Goal: Task Accomplishment & Management: Manage account settings

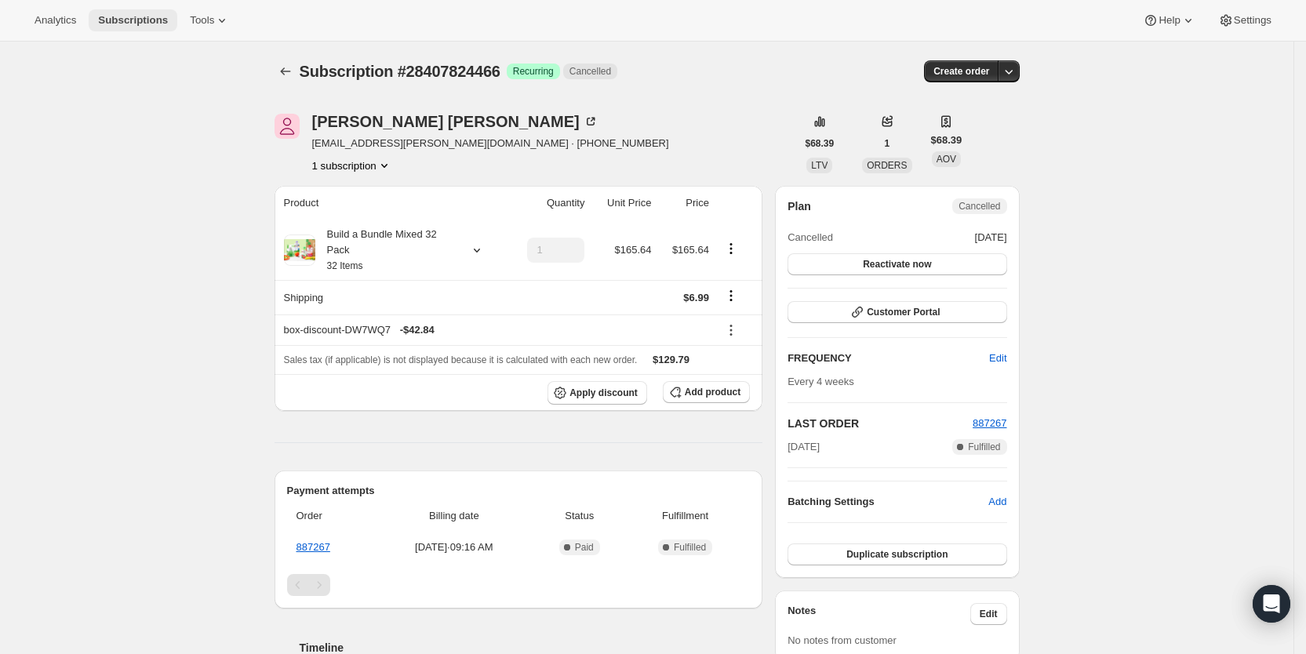
click at [133, 15] on span "Subscriptions" at bounding box center [133, 20] width 70 height 13
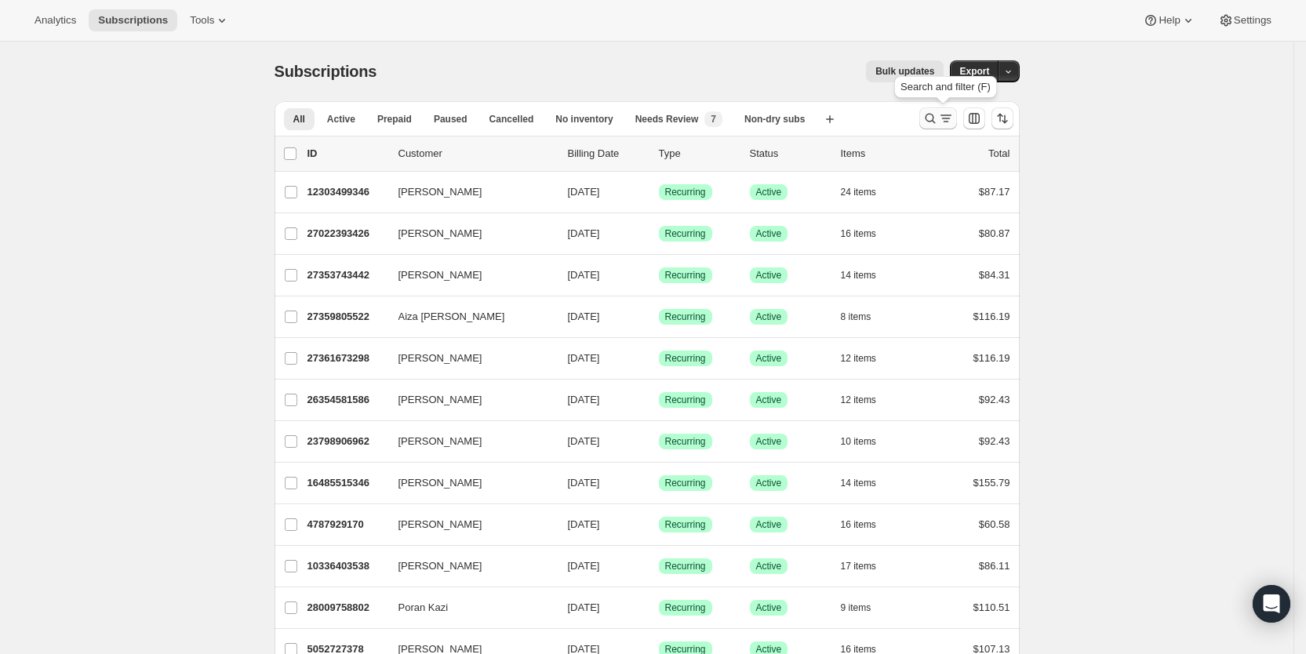
click at [954, 120] on icon "Search and filter results" at bounding box center [946, 119] width 16 height 16
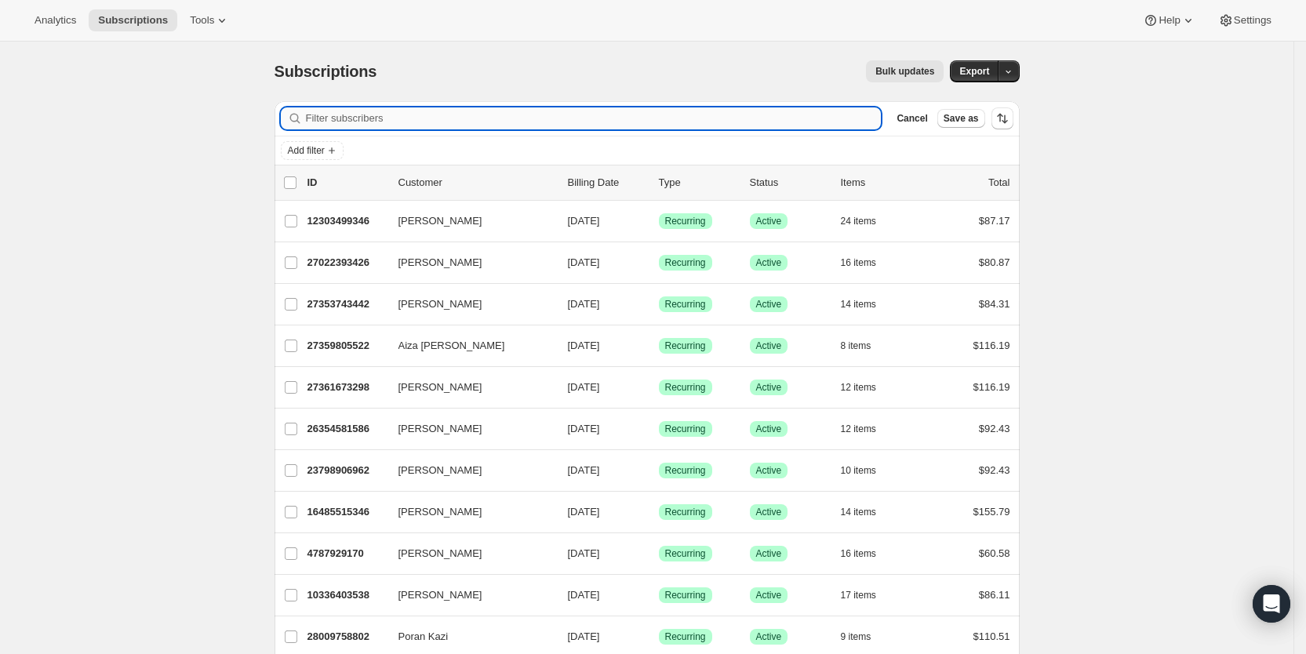
paste input "[PERSON_NAME][EMAIL_ADDRESS][DOMAIN_NAME]"
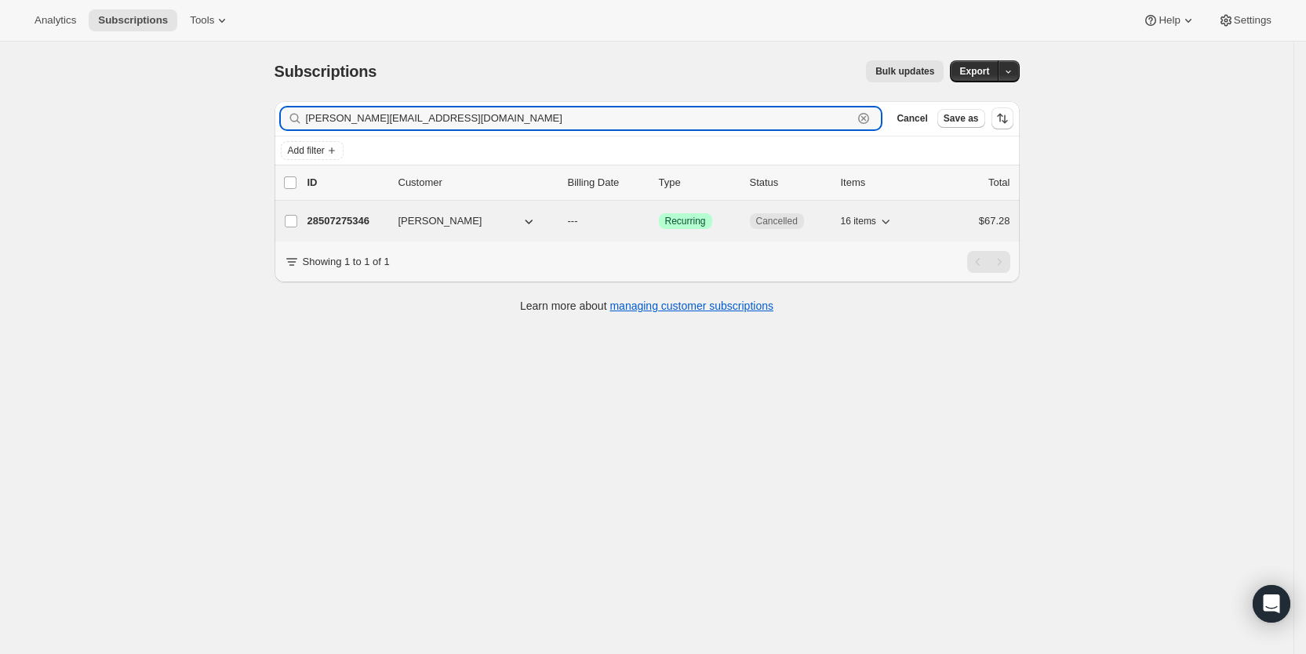
type input "[PERSON_NAME][EMAIL_ADDRESS][DOMAIN_NAME]"
click at [578, 217] on span "---" at bounding box center [573, 221] width 10 height 12
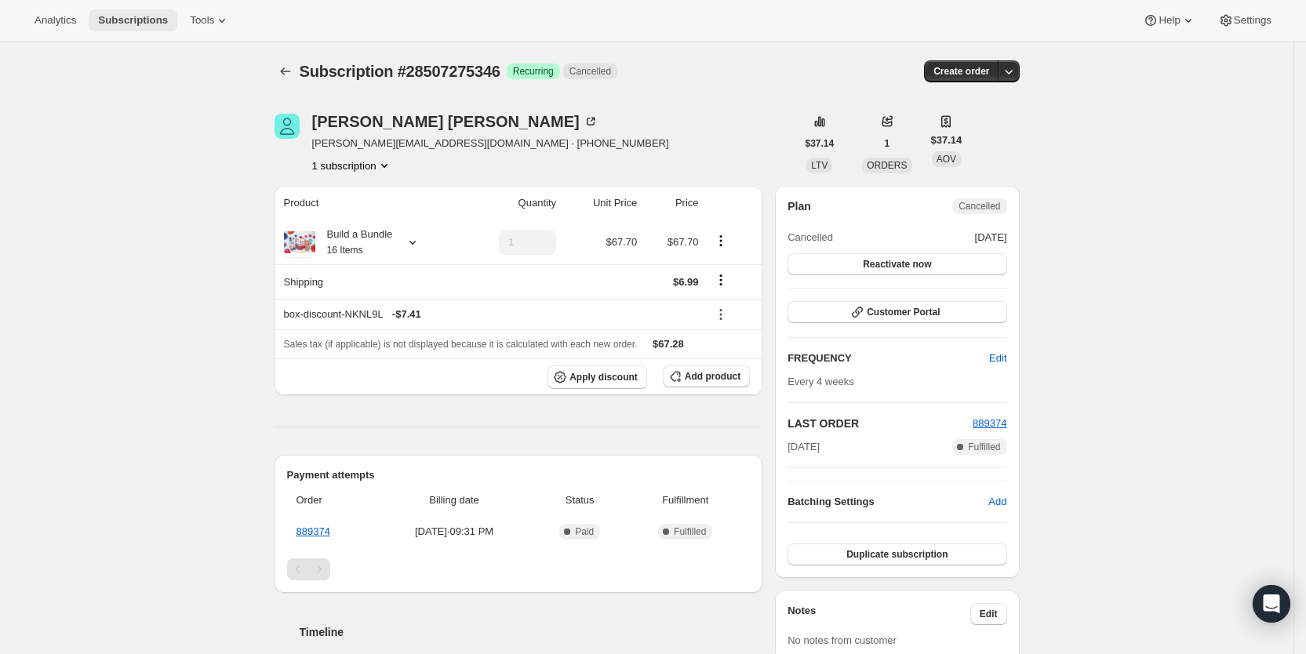
click at [141, 23] on span "Subscriptions" at bounding box center [133, 20] width 70 height 13
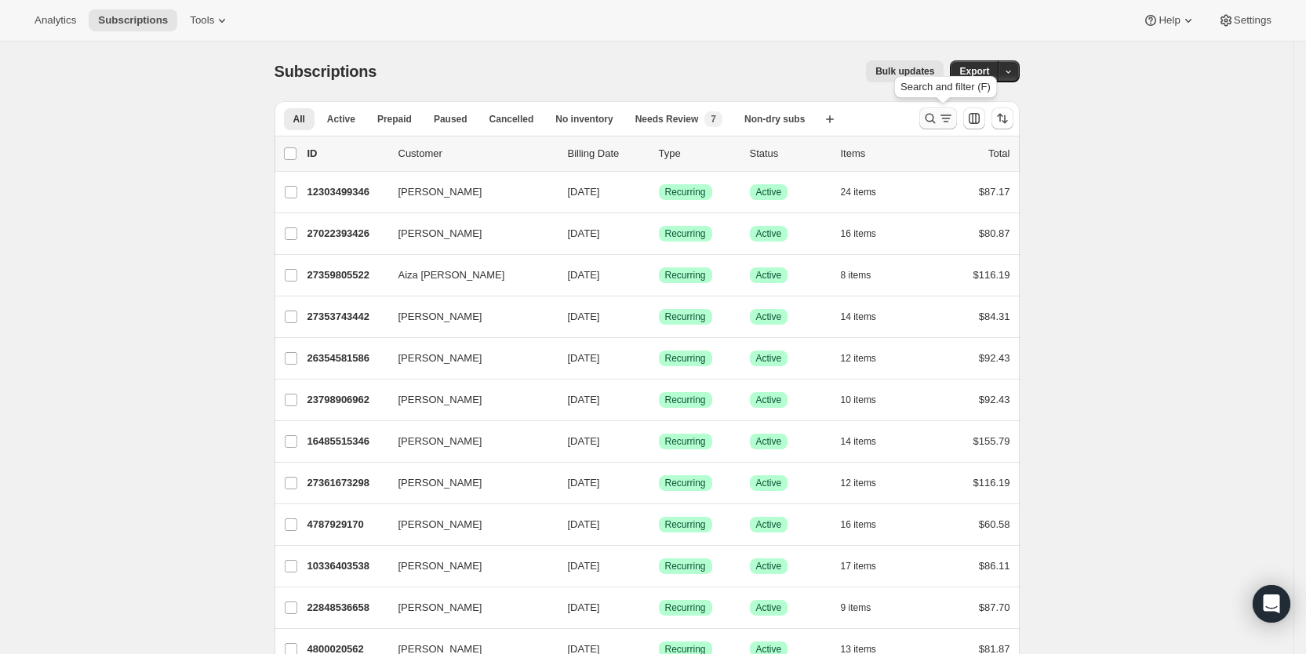
click at [954, 122] on icon "Search and filter results" at bounding box center [946, 119] width 16 height 16
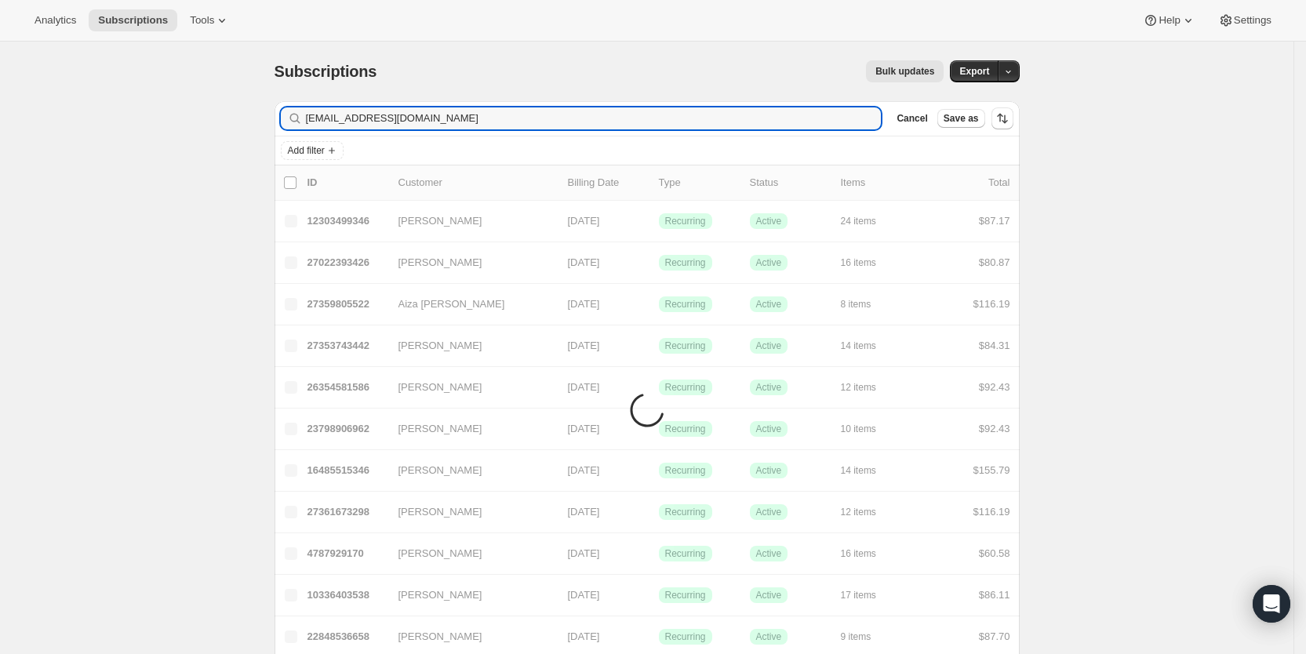
type input "[EMAIL_ADDRESS][DOMAIN_NAME]"
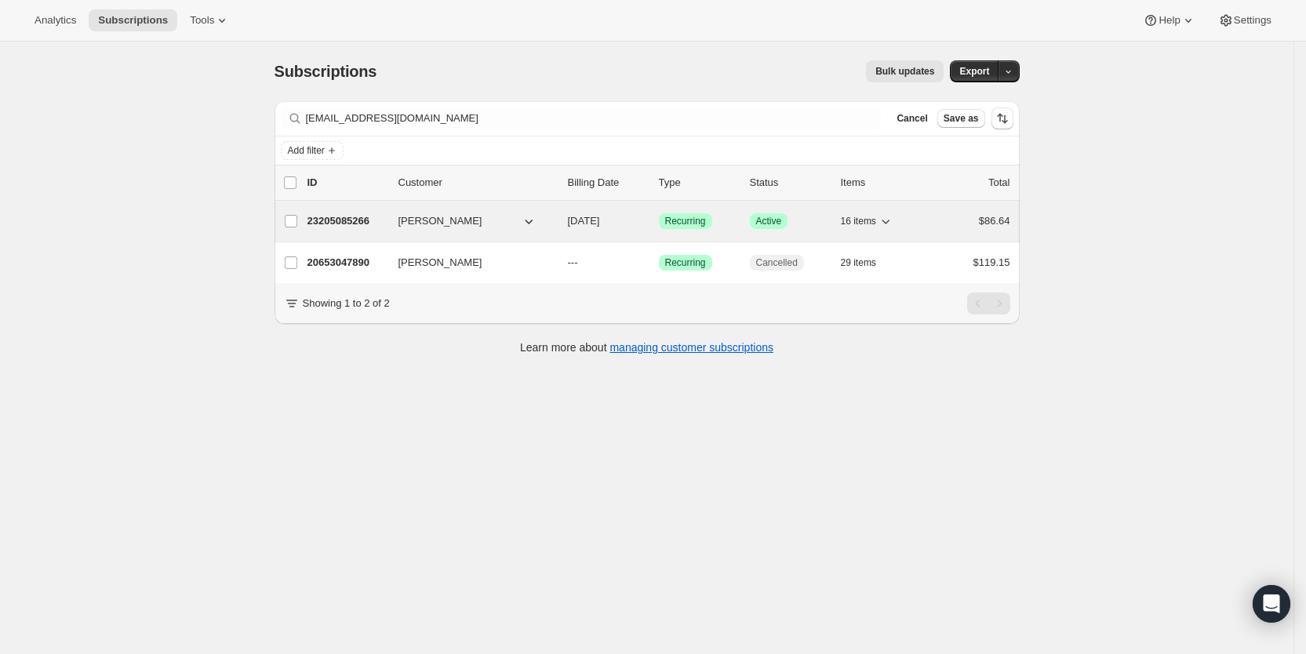
click at [600, 218] on span "[DATE]" at bounding box center [584, 221] width 32 height 12
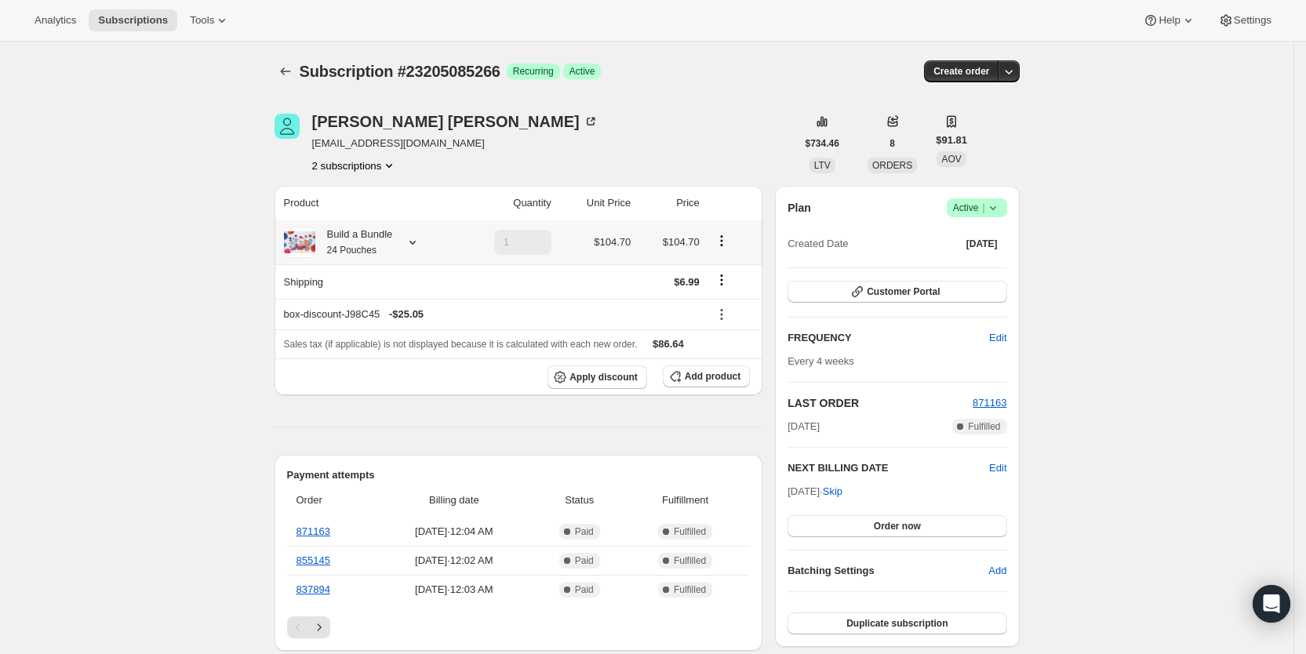
click at [413, 239] on icon at bounding box center [413, 243] width 16 height 16
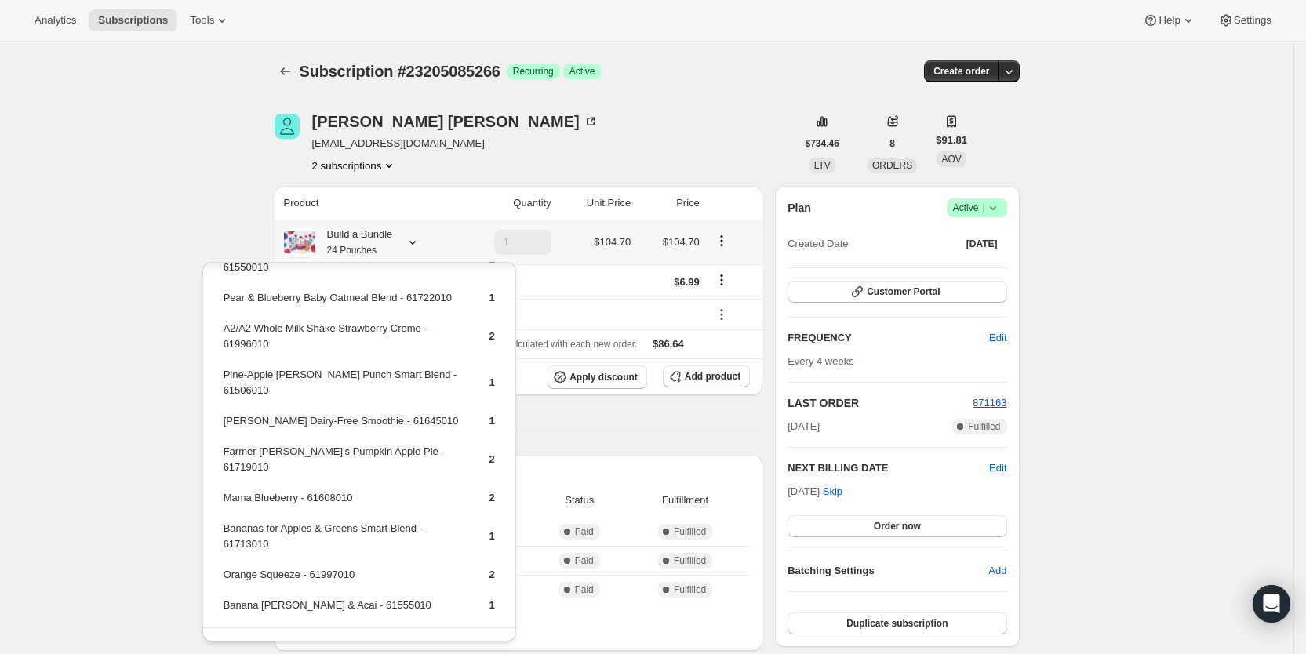
scroll to position [242, 0]
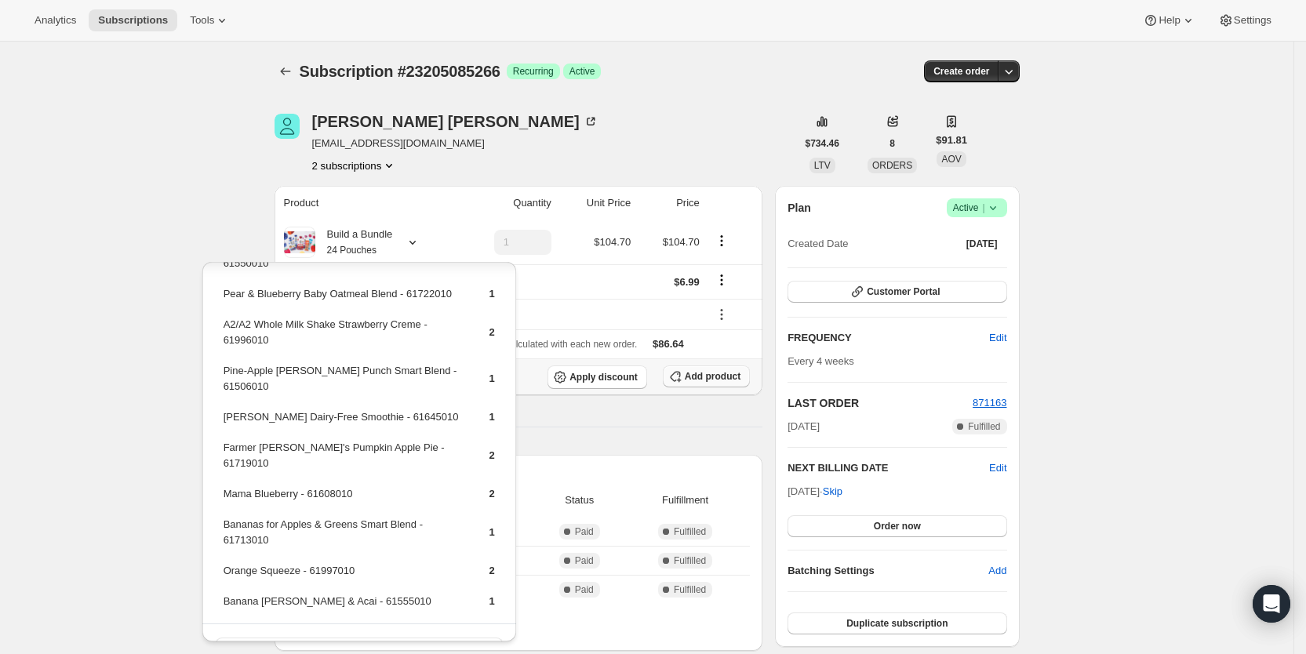
click at [715, 380] on span "Add product" at bounding box center [713, 376] width 56 height 13
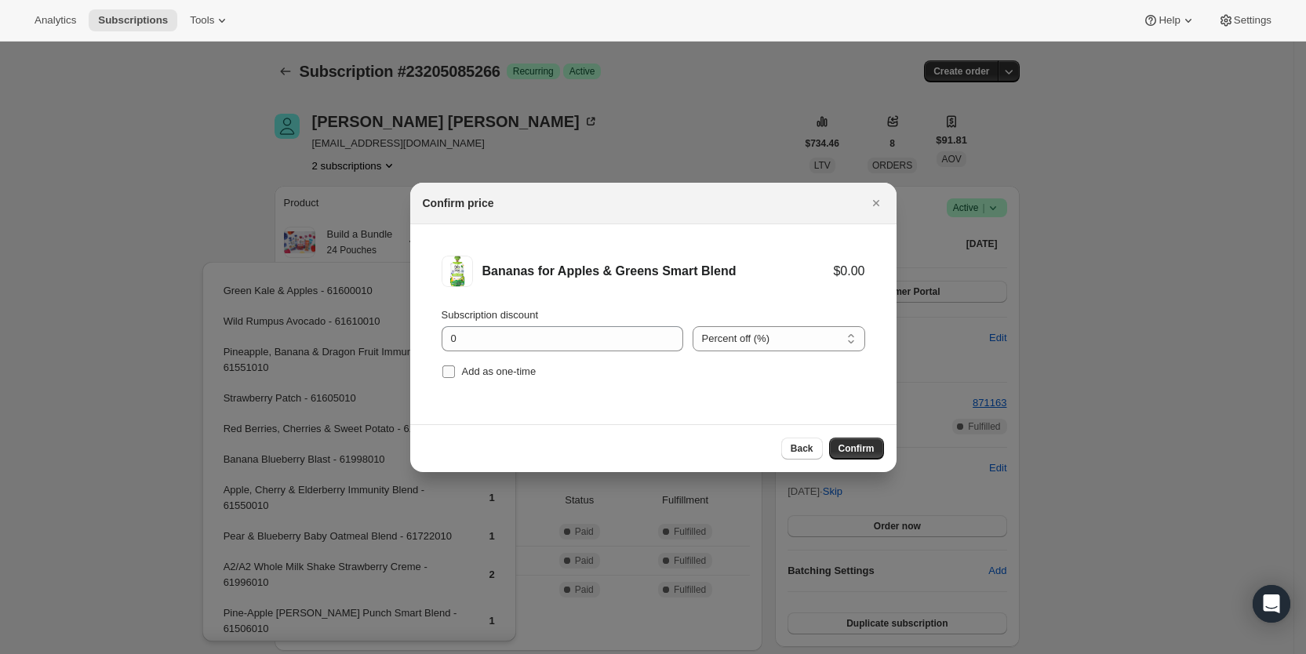
drag, startPoint x: 442, startPoint y: 369, endPoint x: 577, endPoint y: 406, distance: 140.9
click at [442, 370] on input "Add as one-time" at bounding box center [448, 372] width 13 height 13
checkbox input "true"
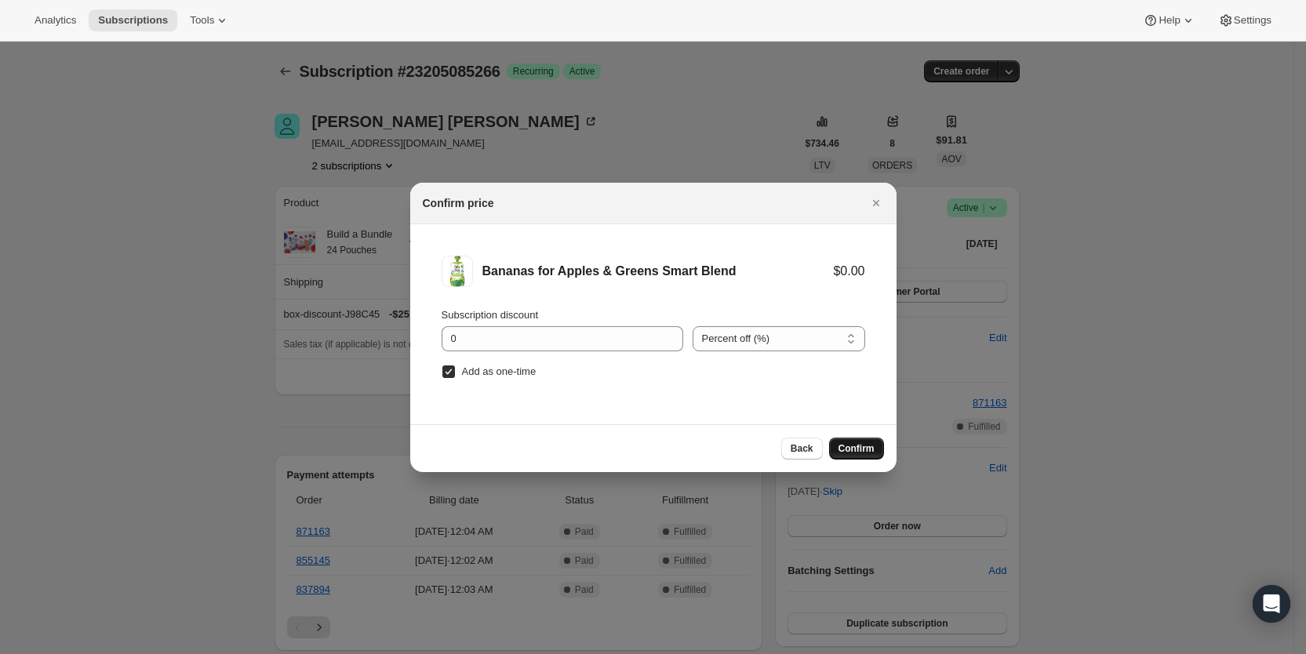
click at [853, 443] on span "Confirm" at bounding box center [857, 448] width 36 height 13
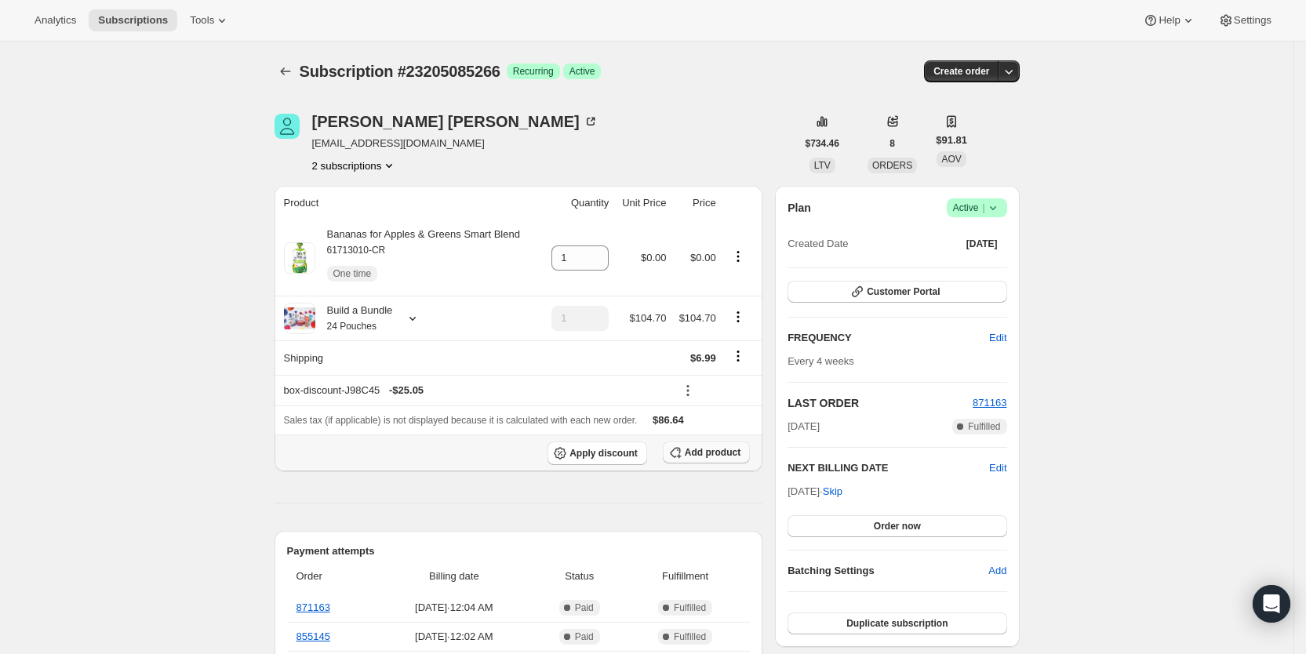
click at [729, 454] on span "Add product" at bounding box center [713, 452] width 56 height 13
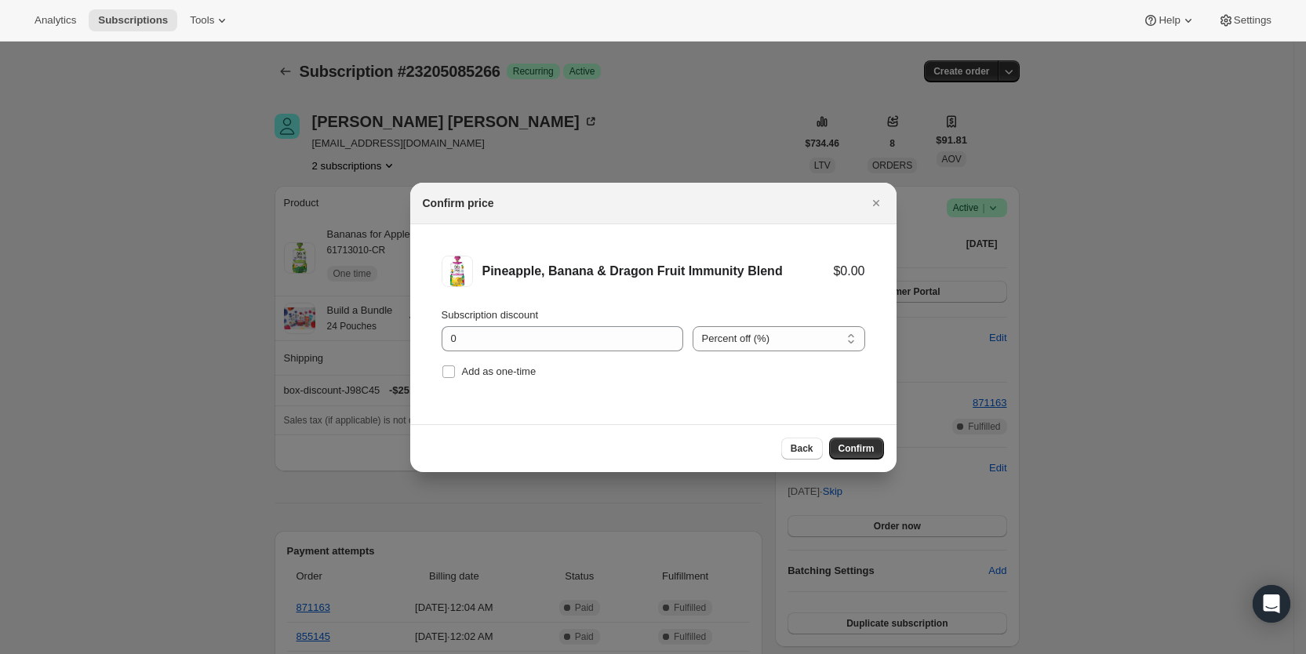
drag, startPoint x: 445, startPoint y: 369, endPoint x: 501, endPoint y: 388, distance: 59.8
click at [452, 371] on input "Add as one-time" at bounding box center [448, 372] width 13 height 13
checkbox input "true"
click at [851, 442] on button "Confirm" at bounding box center [856, 449] width 55 height 22
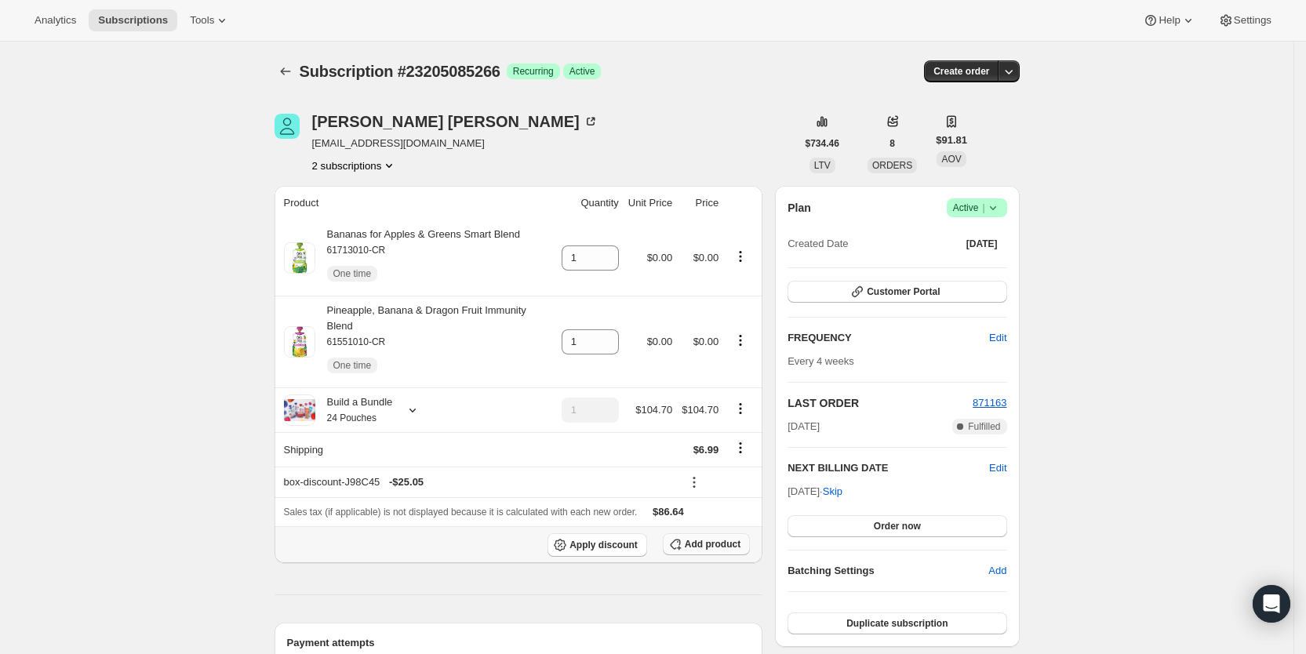
click at [720, 538] on span "Add product" at bounding box center [713, 544] width 56 height 13
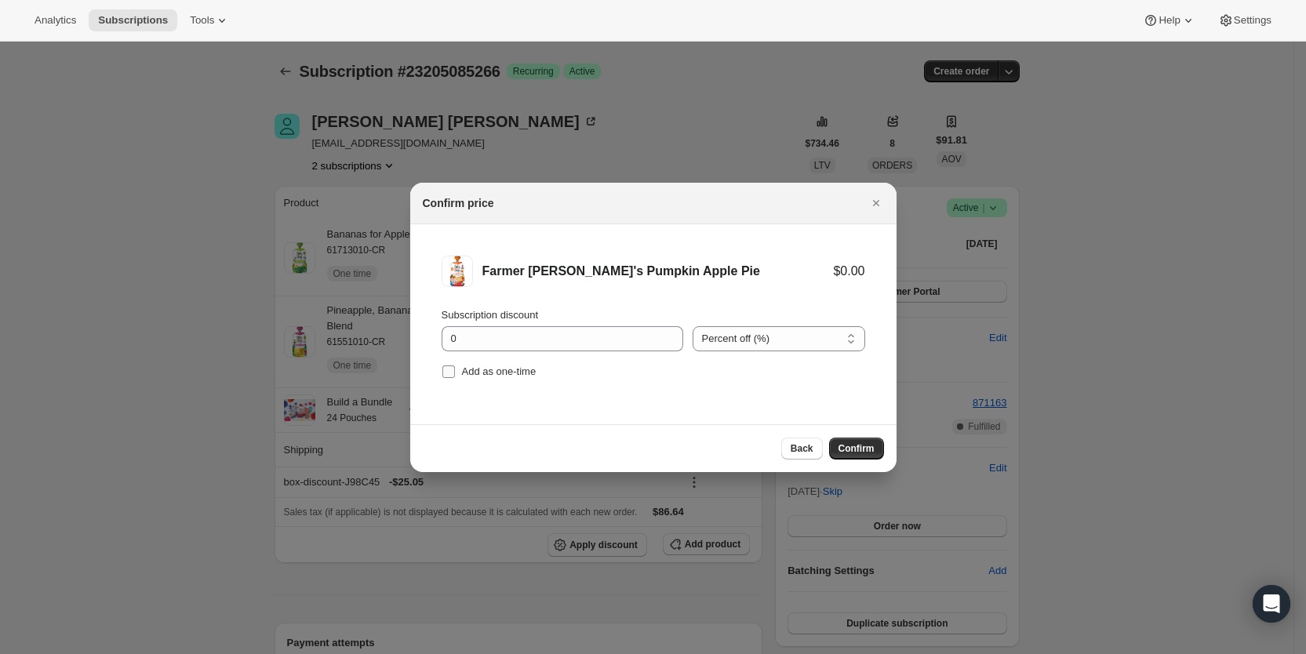
click at [449, 372] on input "Add as one-time" at bounding box center [448, 372] width 13 height 13
checkbox input "true"
click at [861, 445] on span "Confirm" at bounding box center [857, 448] width 36 height 13
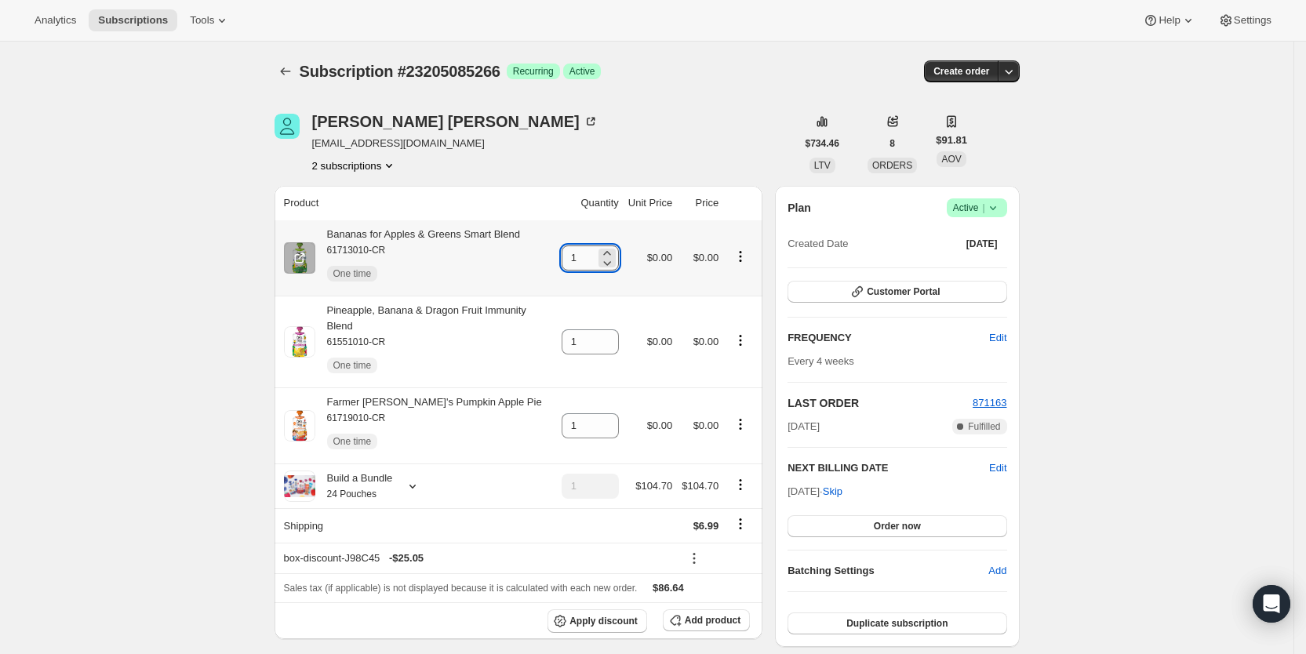
drag, startPoint x: 578, startPoint y: 264, endPoint x: 593, endPoint y: 260, distance: 15.4
click at [593, 260] on input "1" at bounding box center [579, 258] width 34 height 25
type input "3"
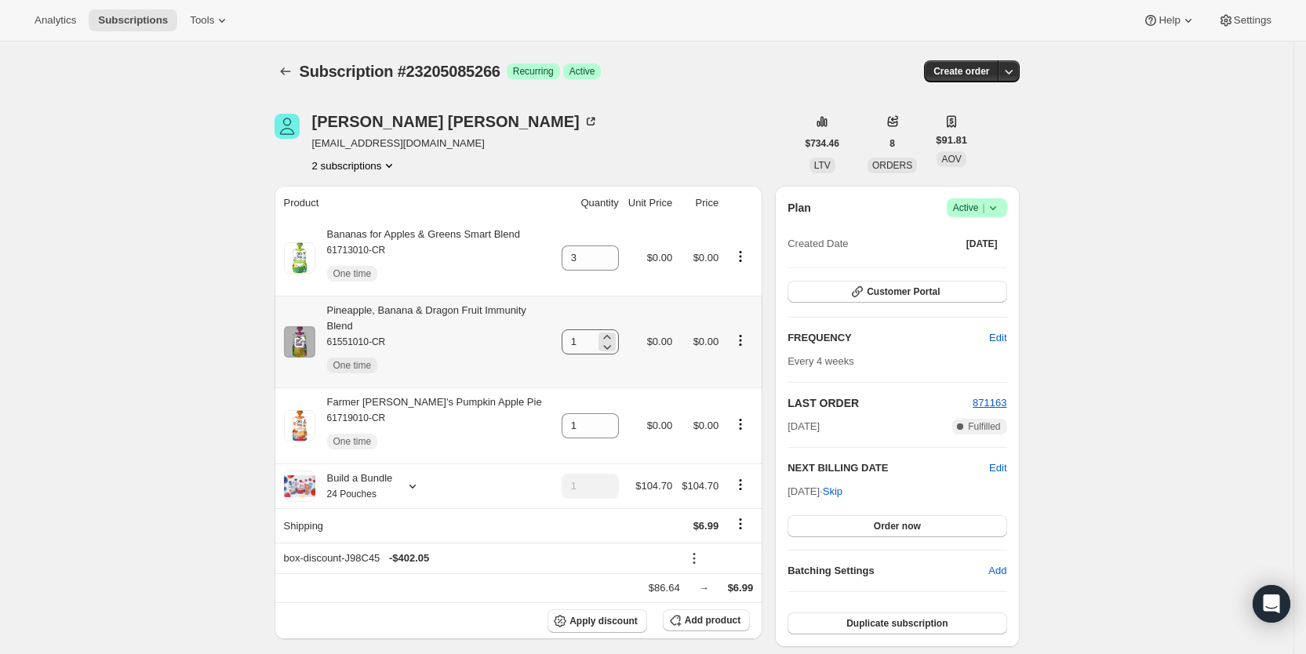
drag, startPoint x: 567, startPoint y: 338, endPoint x: 592, endPoint y: 338, distance: 25.1
click at [592, 338] on td "1" at bounding box center [590, 342] width 67 height 92
drag, startPoint x: 575, startPoint y: 336, endPoint x: 590, endPoint y: 336, distance: 14.9
click at [590, 336] on input "1" at bounding box center [579, 342] width 34 height 25
type input "2"
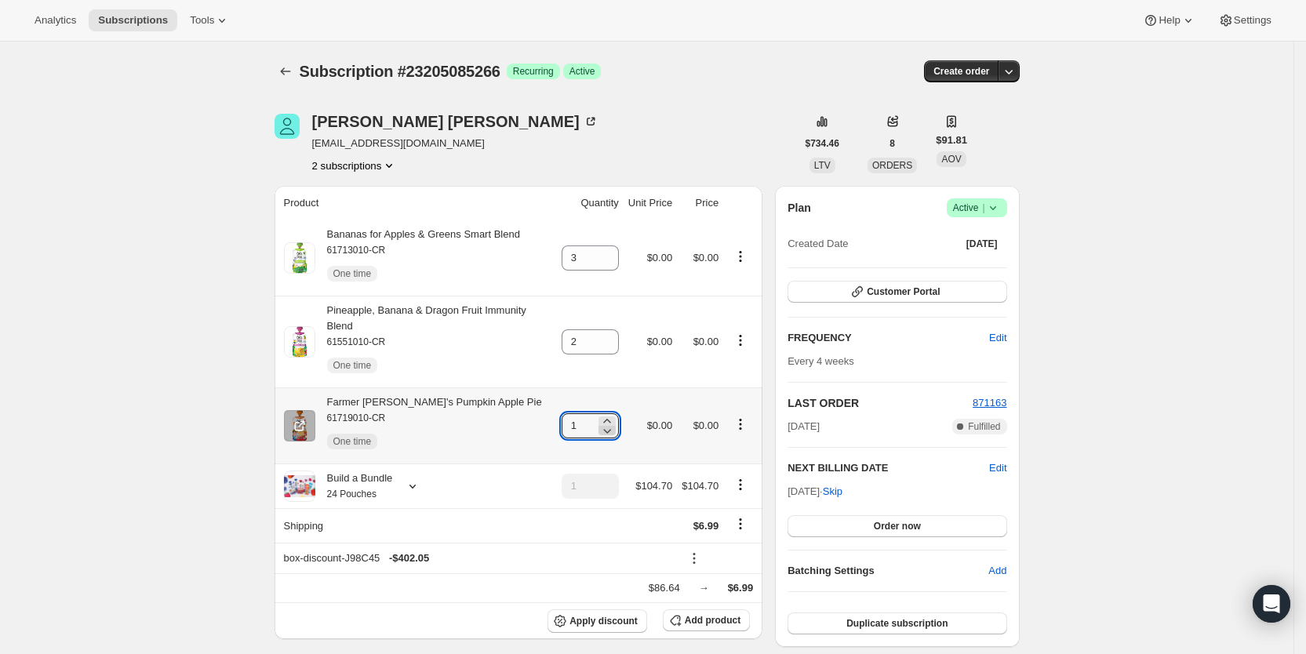
drag, startPoint x: 572, startPoint y: 412, endPoint x: 617, endPoint y: 412, distance: 44.7
click at [617, 413] on div "1" at bounding box center [590, 425] width 57 height 25
type input "2"
drag, startPoint x: 669, startPoint y: 81, endPoint x: 743, endPoint y: 2, distance: 108.2
click at [670, 79] on div "Subscription #23205085266 Success Recurring Success Active" at bounding box center [527, 71] width 454 height 22
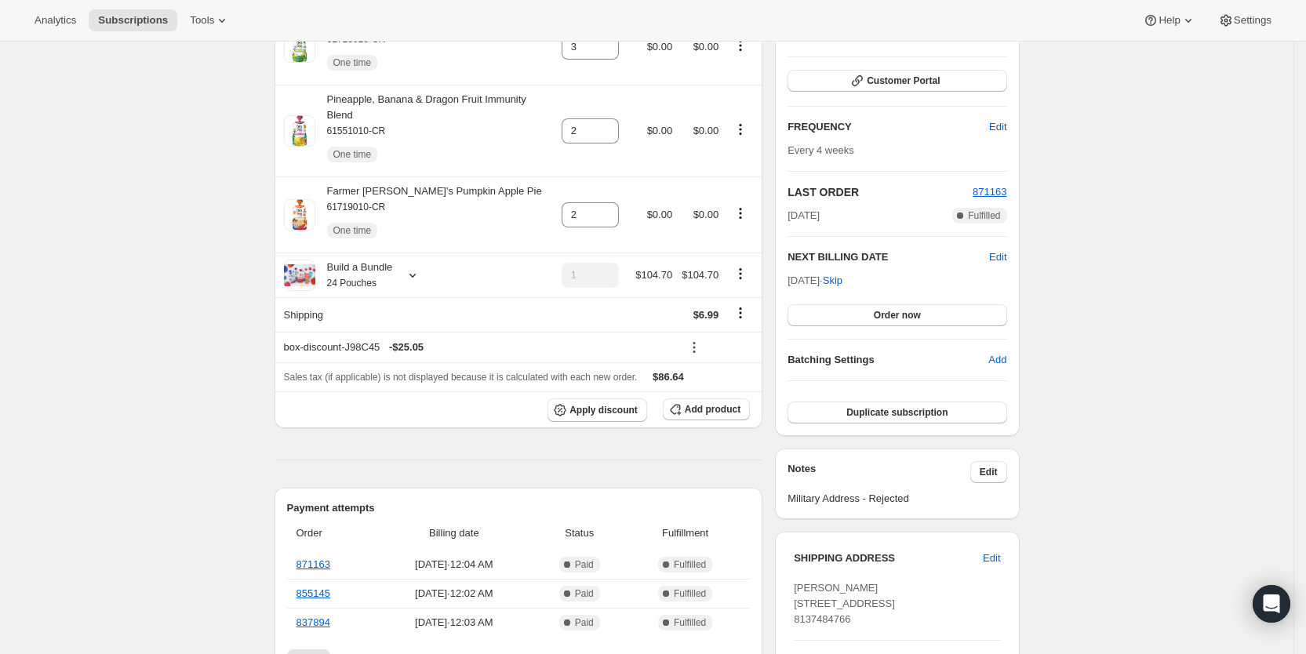
scroll to position [417, 0]
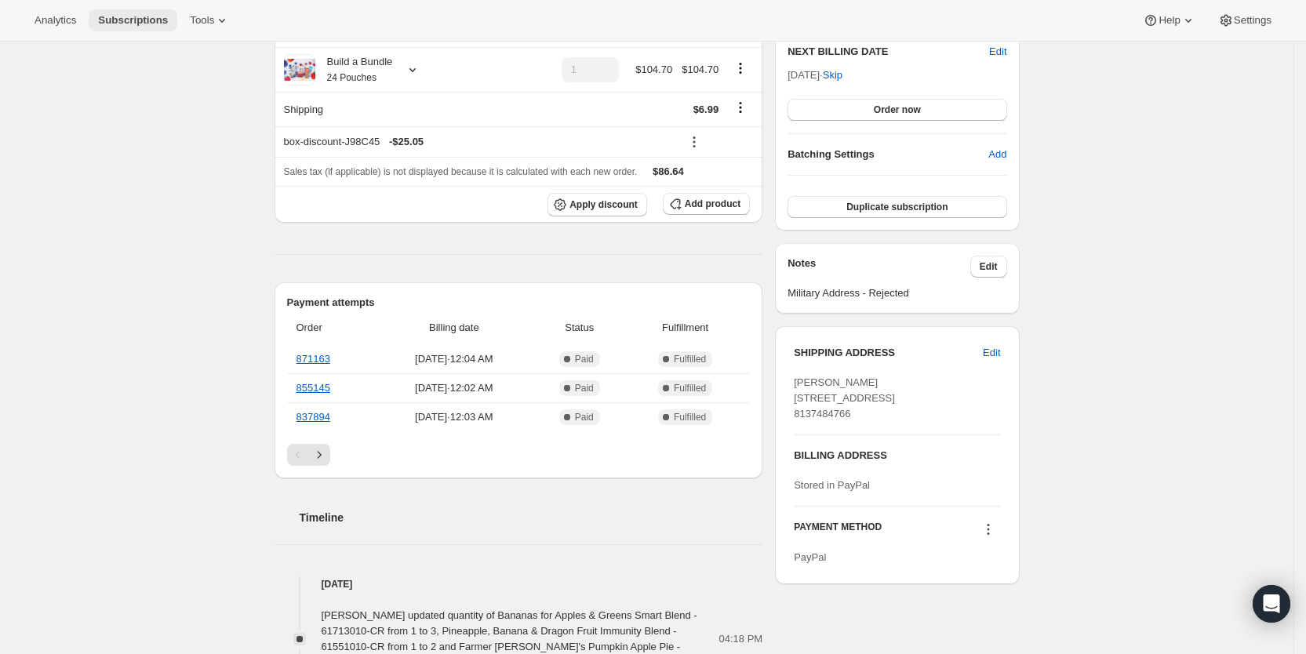
click at [126, 19] on span "Subscriptions" at bounding box center [133, 20] width 70 height 13
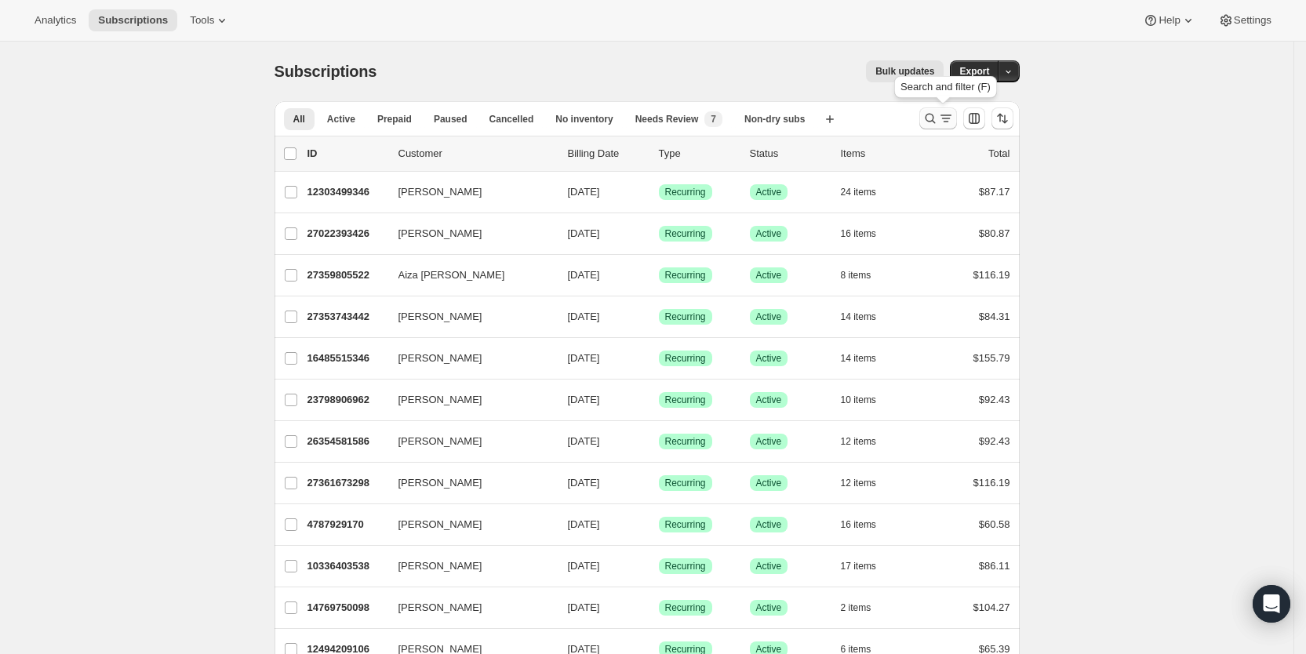
click at [938, 124] on icon "Search and filter results" at bounding box center [931, 119] width 16 height 16
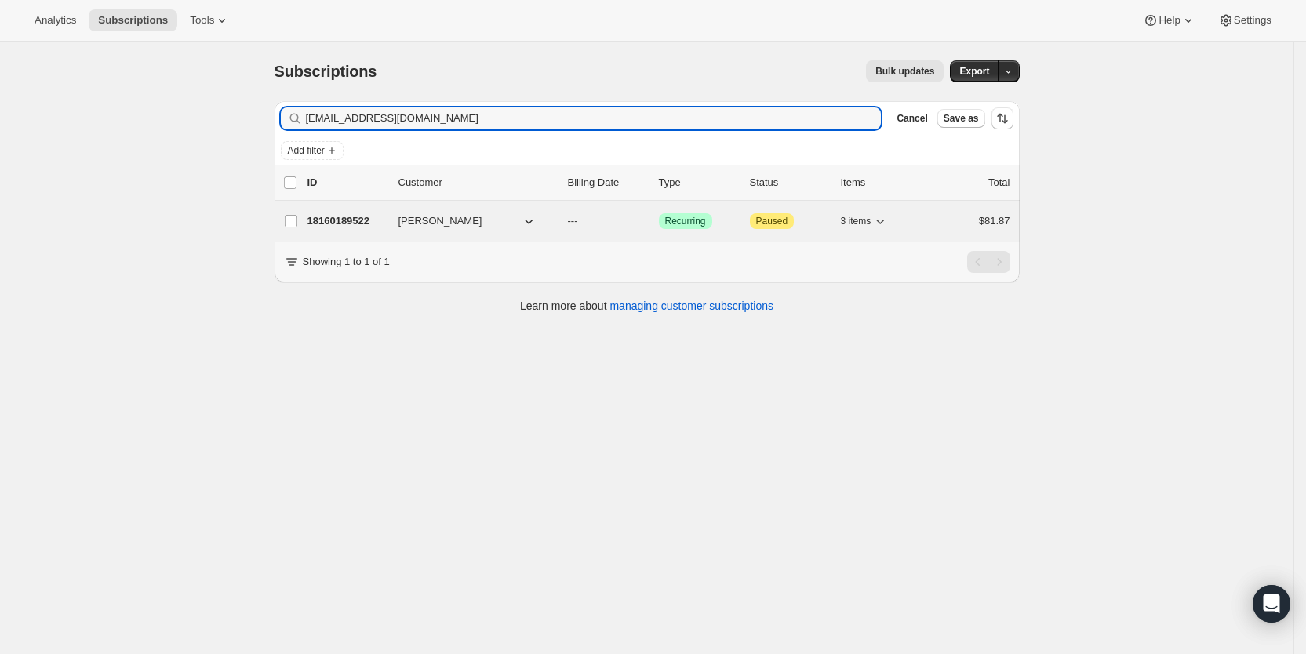
type input "[EMAIL_ADDRESS][DOMAIN_NAME]"
click at [603, 226] on p "---" at bounding box center [607, 221] width 78 height 16
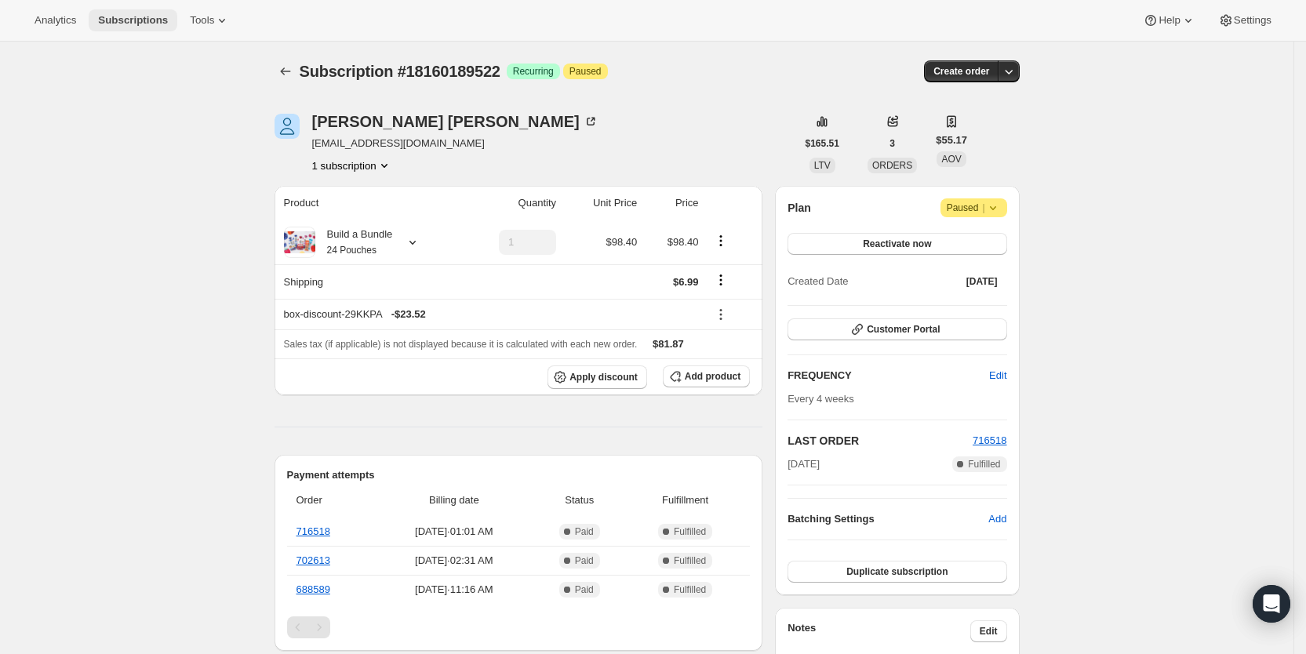
click at [123, 17] on span "Subscriptions" at bounding box center [133, 20] width 70 height 13
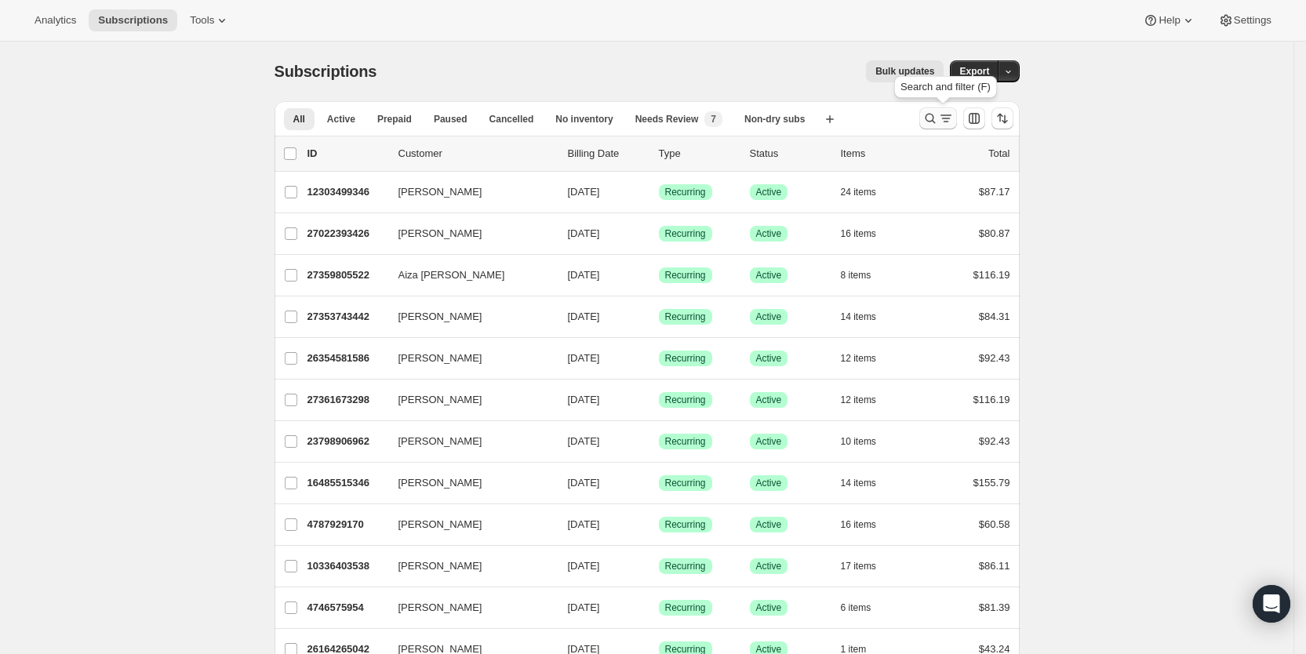
click at [945, 119] on icon "Search and filter results" at bounding box center [946, 119] width 16 height 16
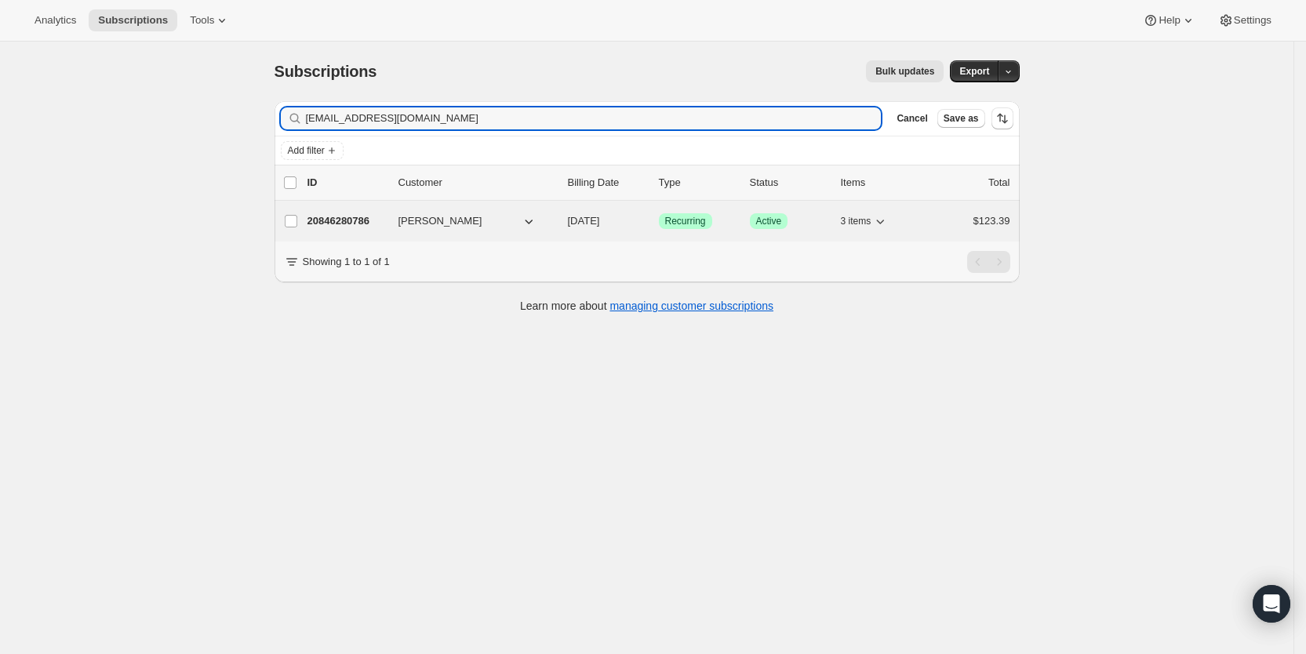
type input "[EMAIL_ADDRESS][DOMAIN_NAME]"
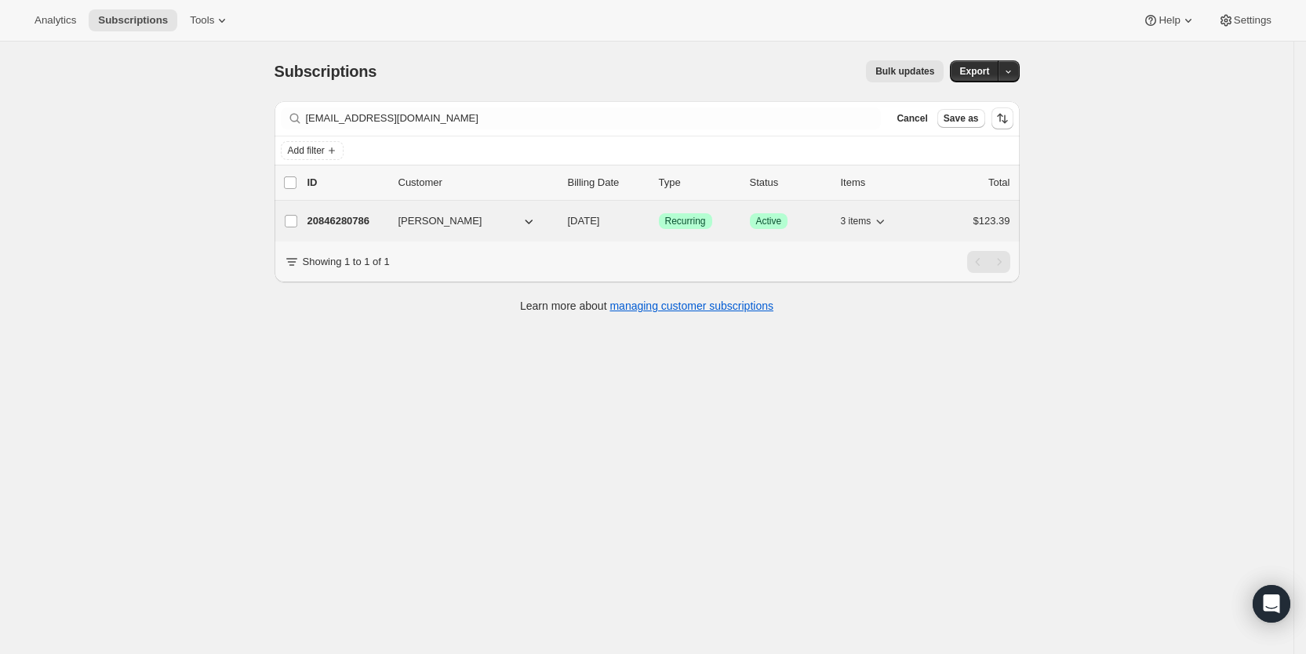
click at [600, 216] on span "[DATE]" at bounding box center [584, 221] width 32 height 12
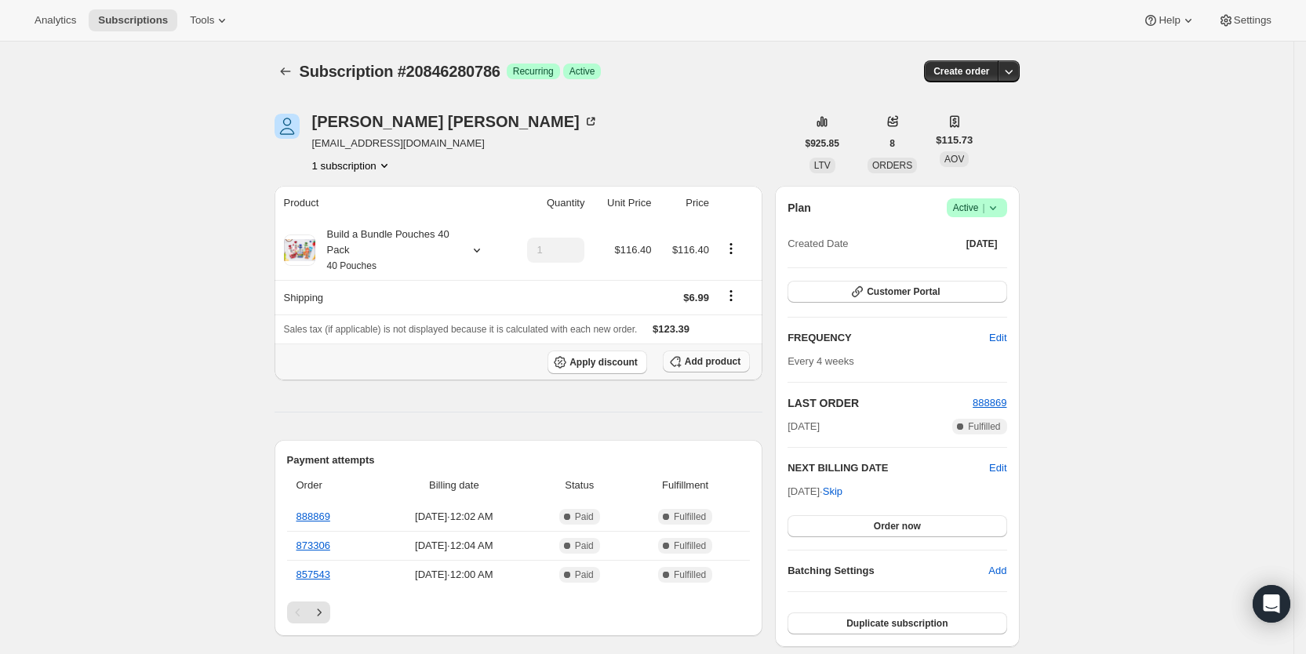
click at [697, 359] on span "Add product" at bounding box center [713, 361] width 56 height 13
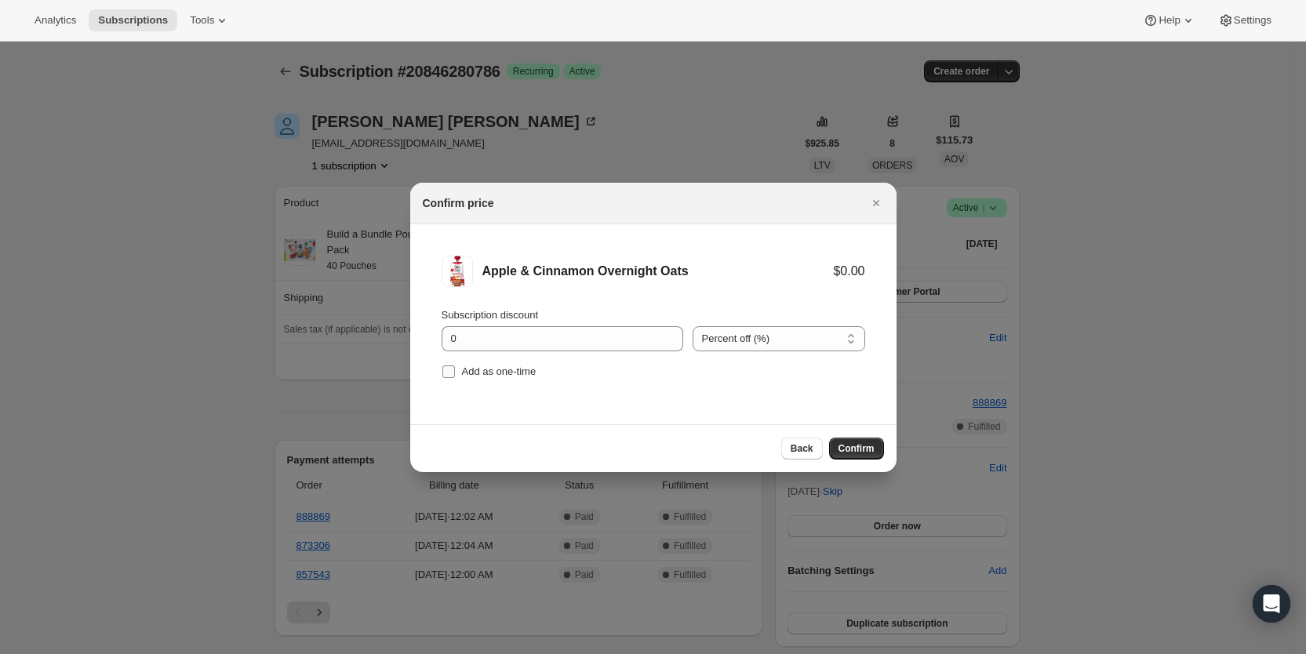
click at [451, 375] on input "Add as one-time" at bounding box center [448, 372] width 13 height 13
checkbox input "true"
click at [852, 447] on span "Confirm" at bounding box center [857, 448] width 36 height 13
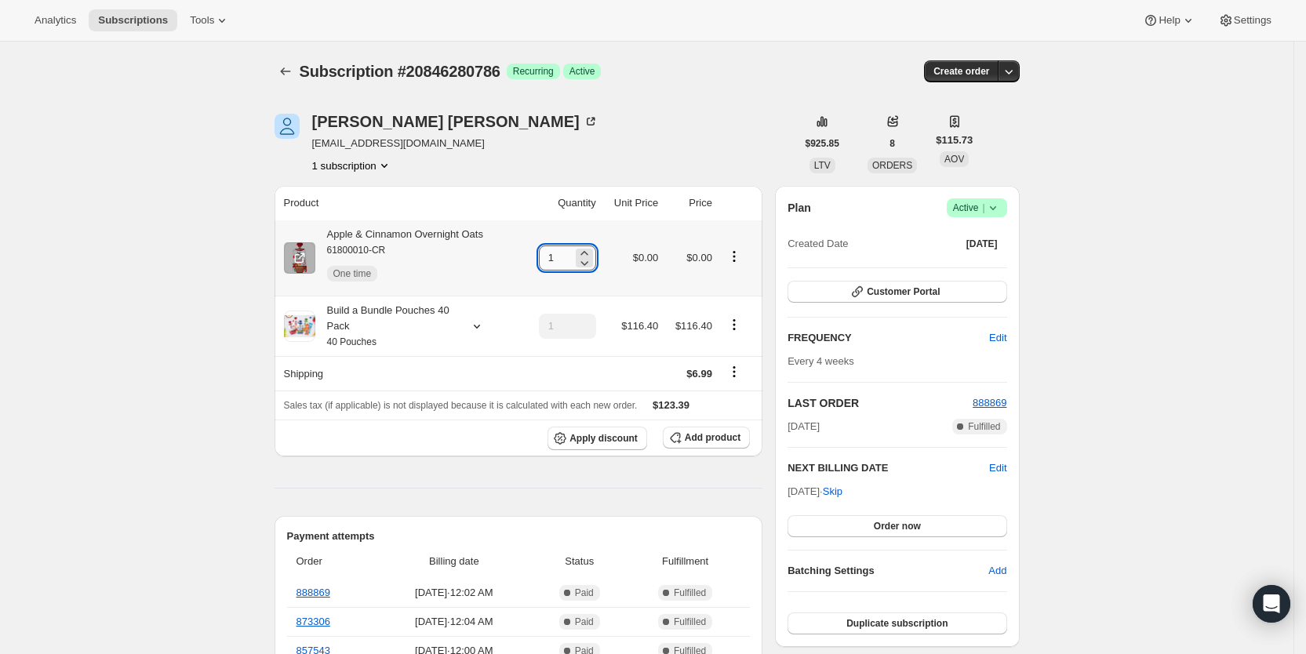
drag, startPoint x: 552, startPoint y: 255, endPoint x: 580, endPoint y: 256, distance: 27.5
click at [573, 256] on input "1" at bounding box center [556, 258] width 34 height 25
type input "3"
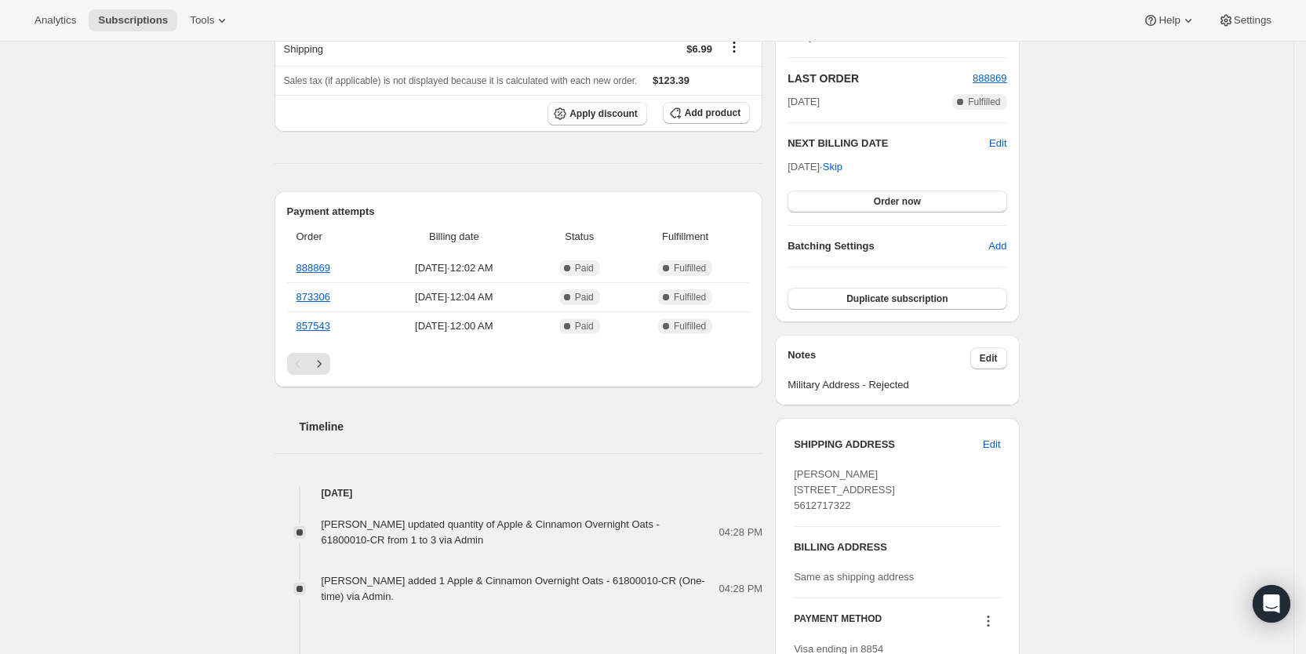
scroll to position [326, 0]
click at [155, 19] on span "Subscriptions" at bounding box center [133, 20] width 70 height 13
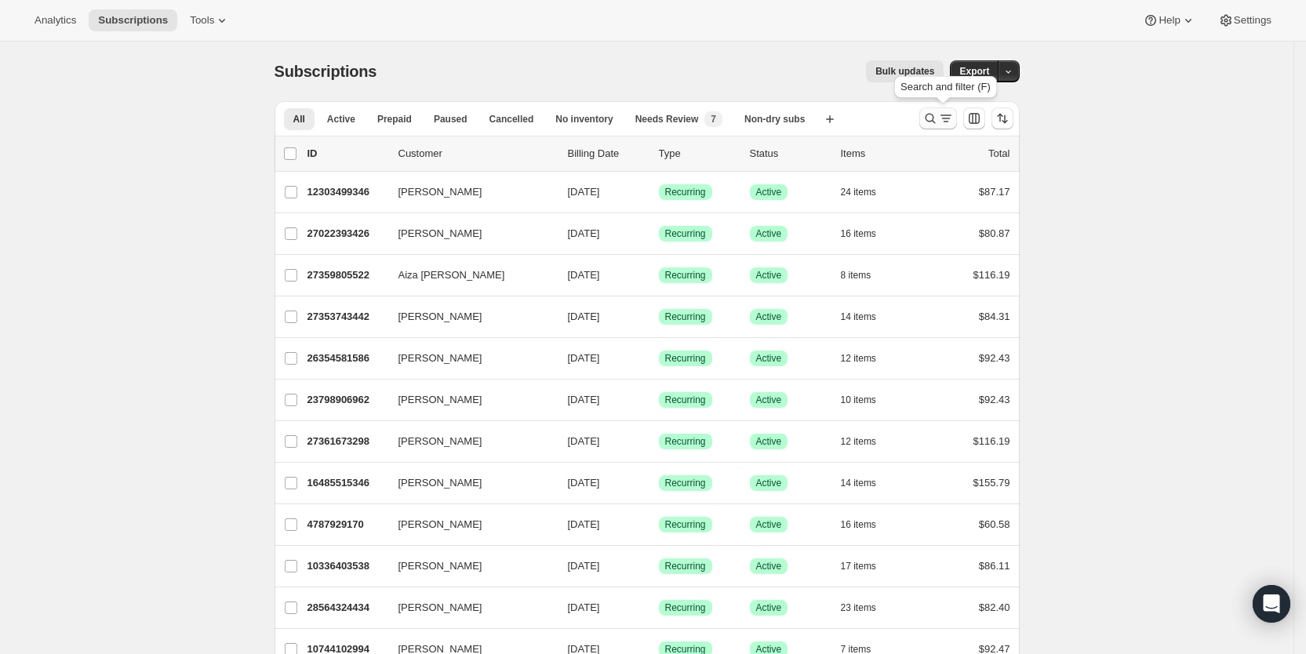
click at [954, 118] on icon "Search and filter results" at bounding box center [946, 119] width 16 height 16
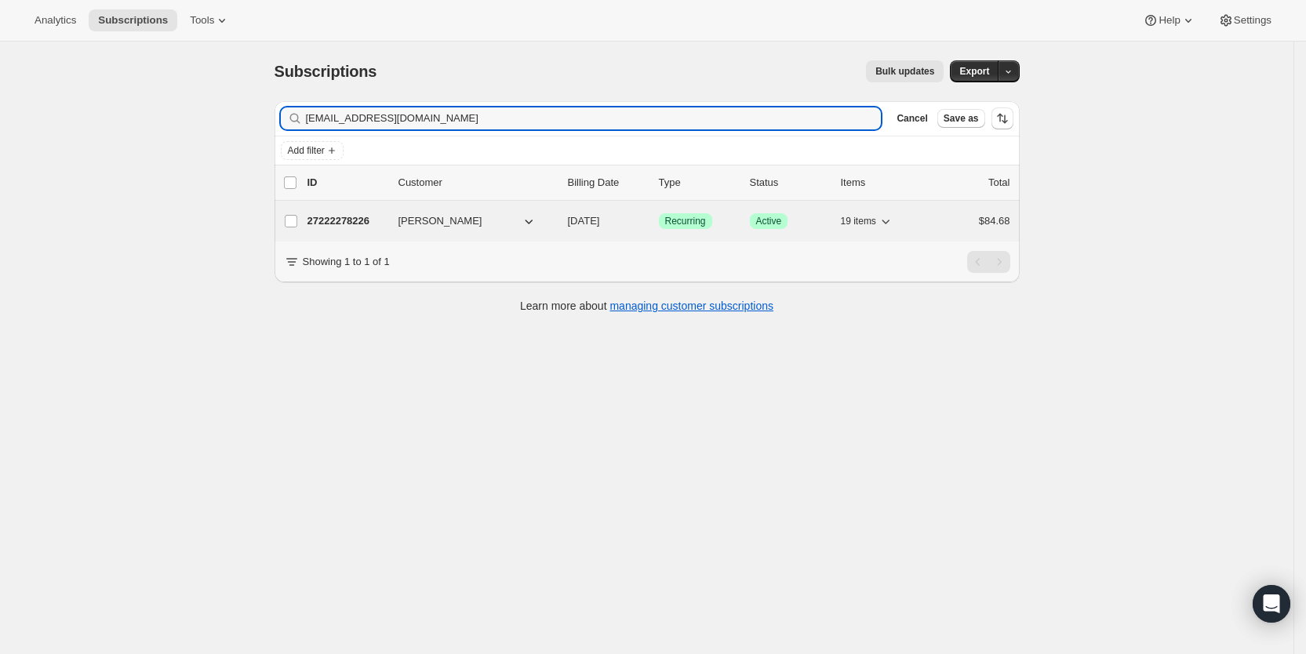
type input "[EMAIL_ADDRESS][DOMAIN_NAME]"
click at [600, 224] on span "[DATE]" at bounding box center [584, 221] width 32 height 12
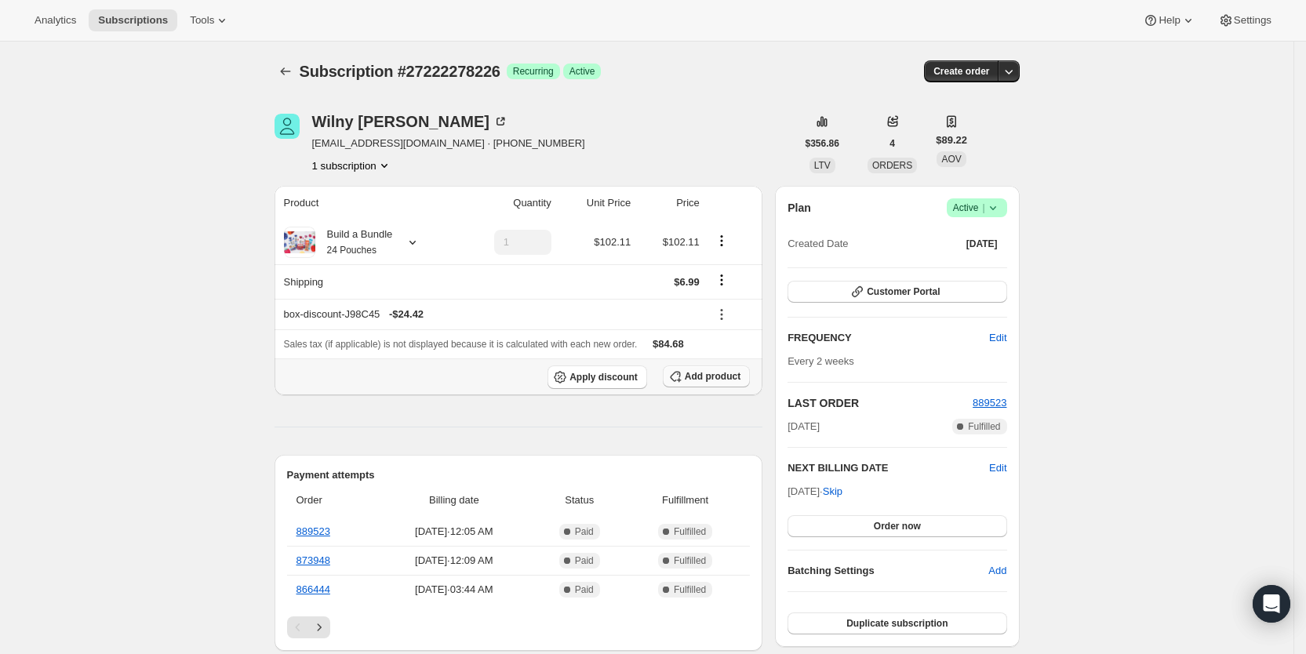
click at [726, 377] on span "Add product" at bounding box center [713, 376] width 56 height 13
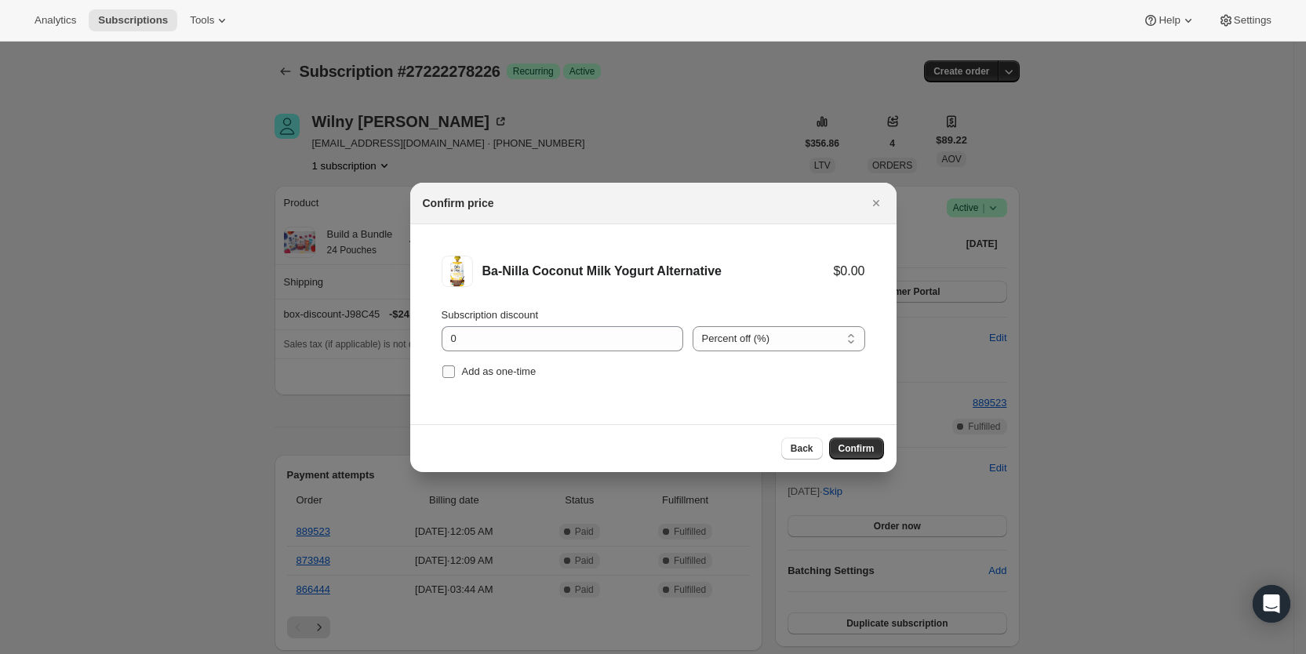
click at [448, 369] on input "Add as one-time" at bounding box center [448, 372] width 13 height 13
checkbox input "true"
click at [865, 451] on span "Confirm" at bounding box center [857, 448] width 36 height 13
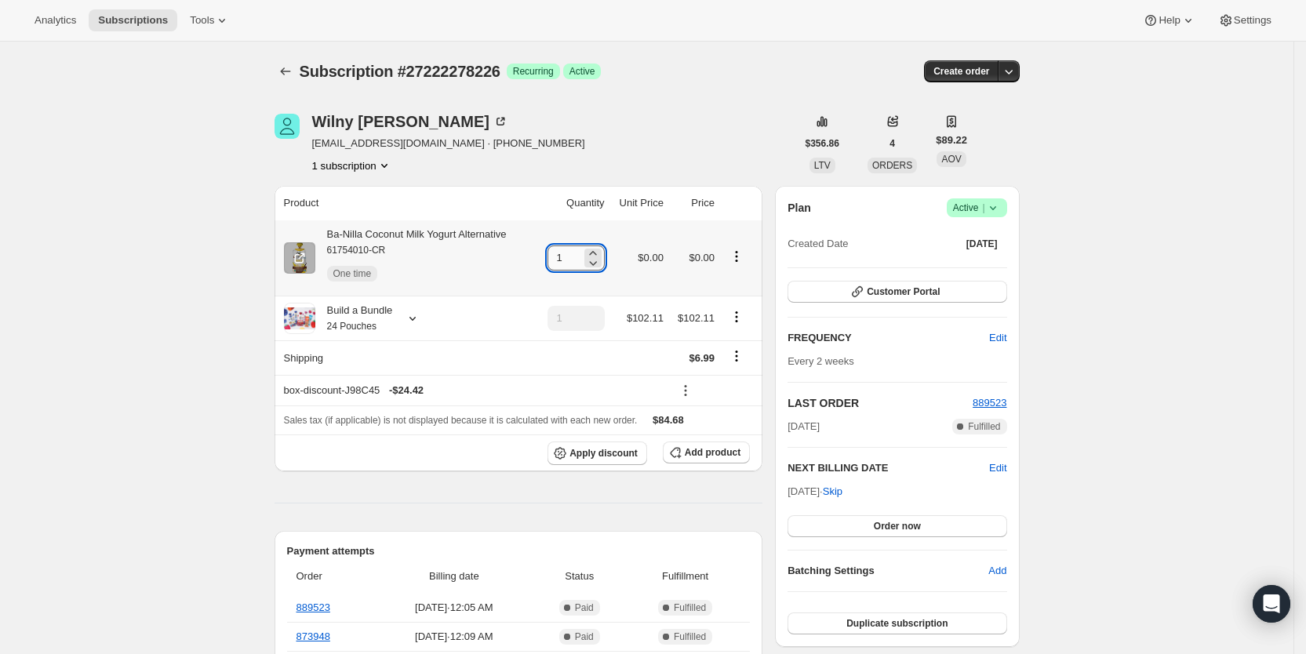
drag, startPoint x: 566, startPoint y: 259, endPoint x: 577, endPoint y: 257, distance: 11.2
click at [577, 257] on input "1" at bounding box center [565, 258] width 34 height 25
type input "4"
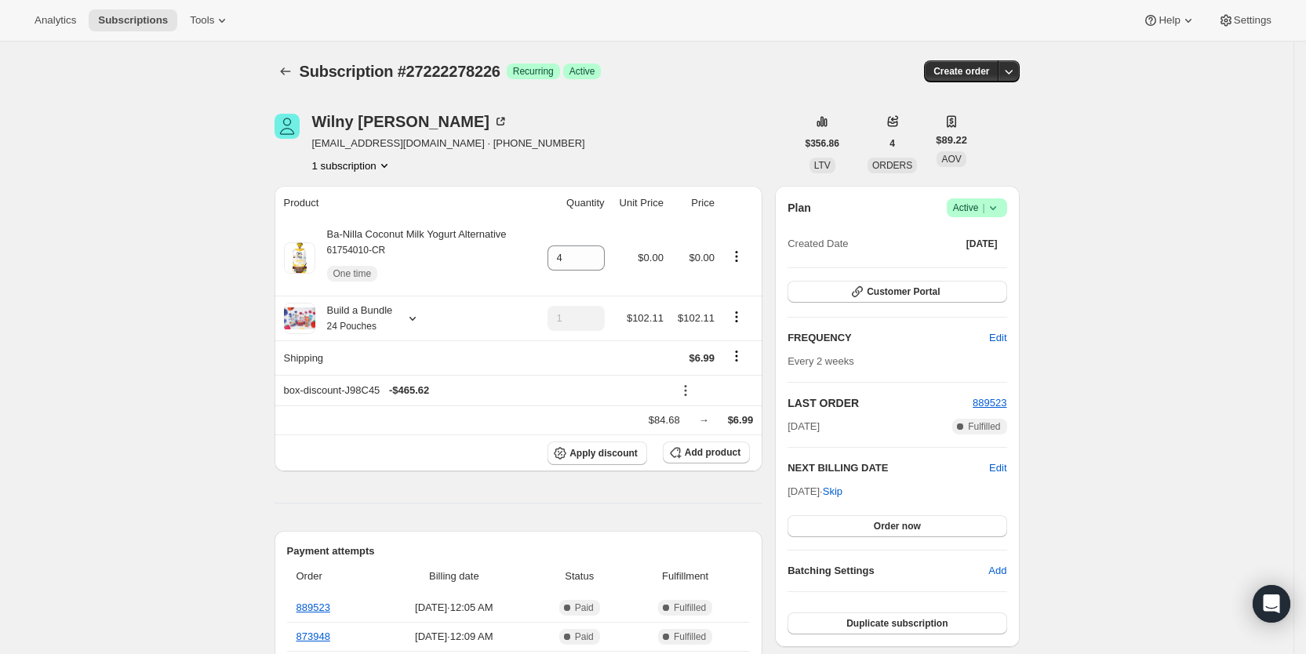
drag, startPoint x: 766, startPoint y: 44, endPoint x: 775, endPoint y: 2, distance: 43.4
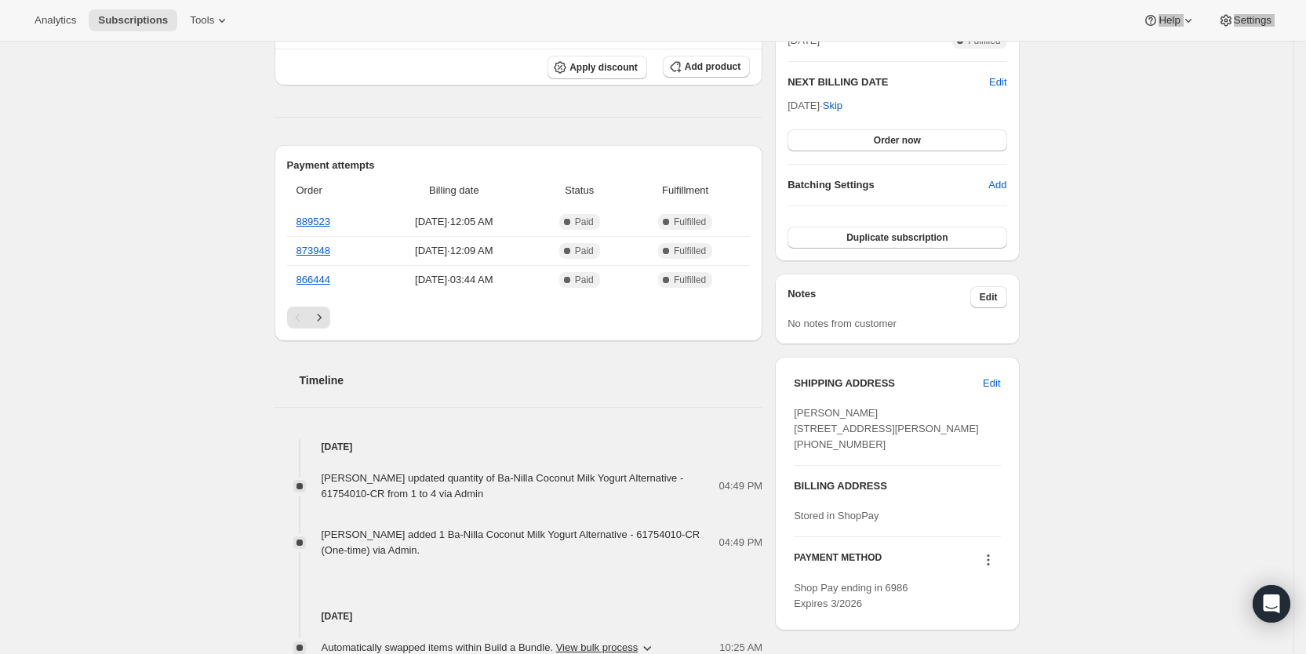
scroll to position [414, 0]
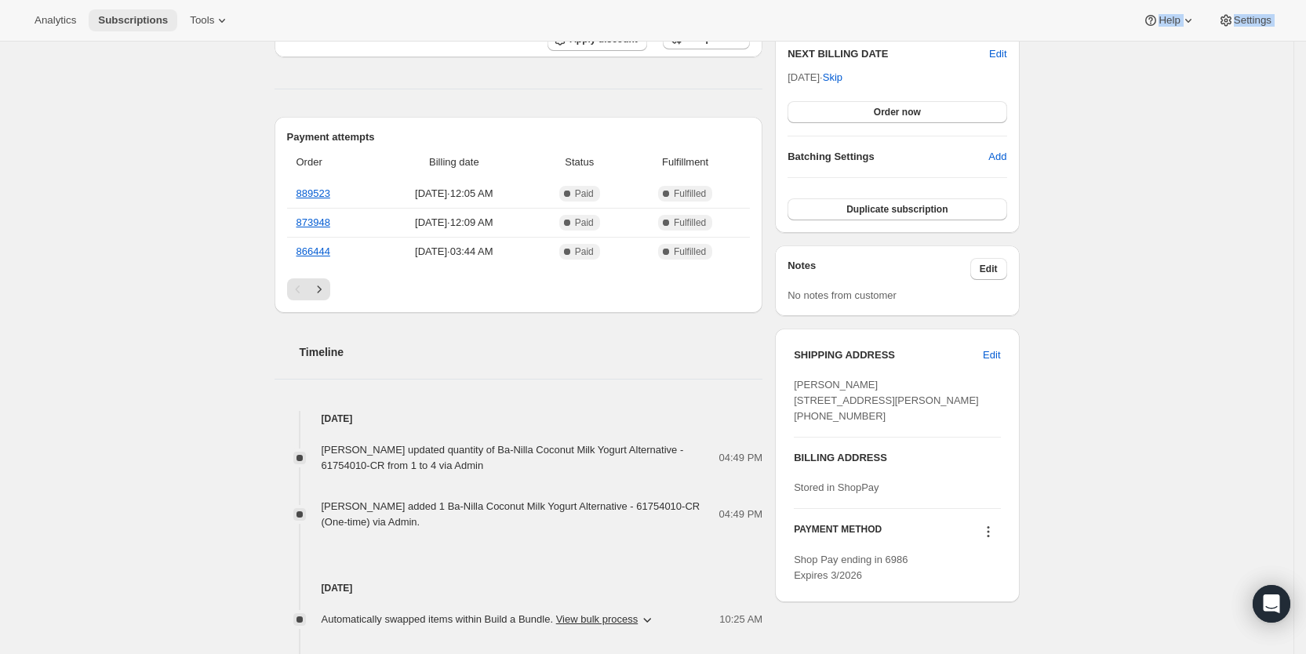
click at [124, 18] on span "Subscriptions" at bounding box center [133, 20] width 70 height 13
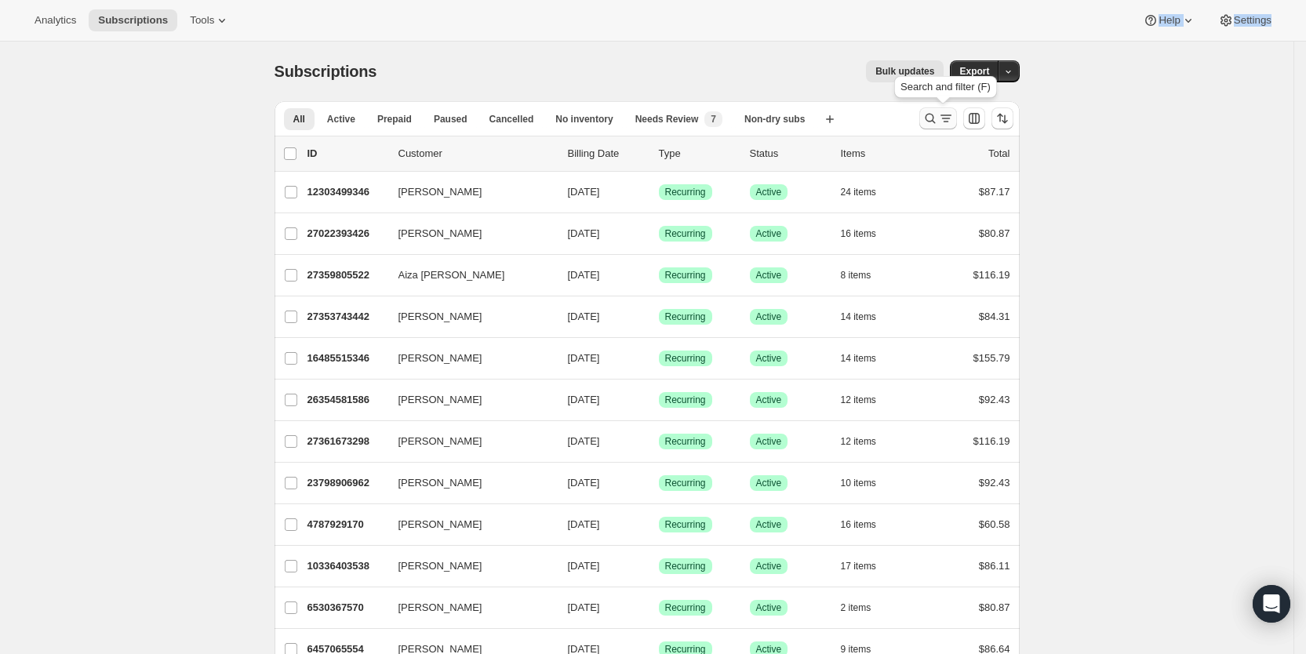
click at [950, 123] on icon "Search and filter results" at bounding box center [946, 119] width 16 height 16
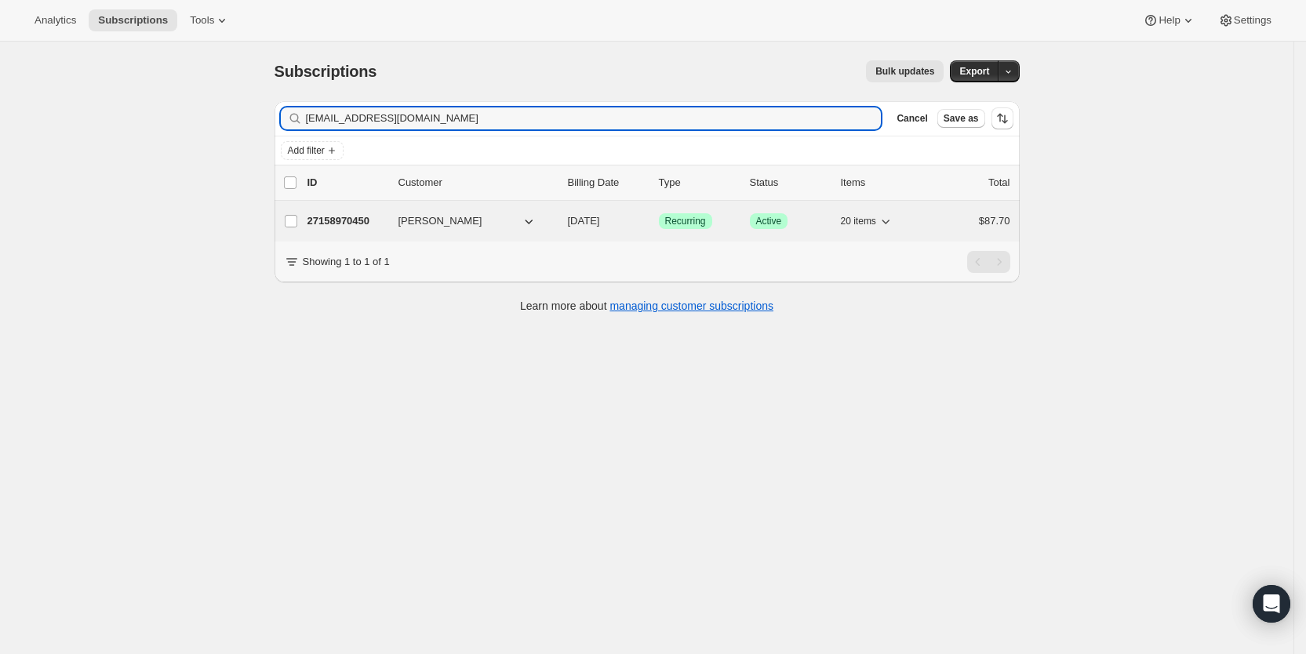
type input "[EMAIL_ADDRESS][DOMAIN_NAME]"
click at [600, 223] on span "[DATE]" at bounding box center [584, 221] width 32 height 12
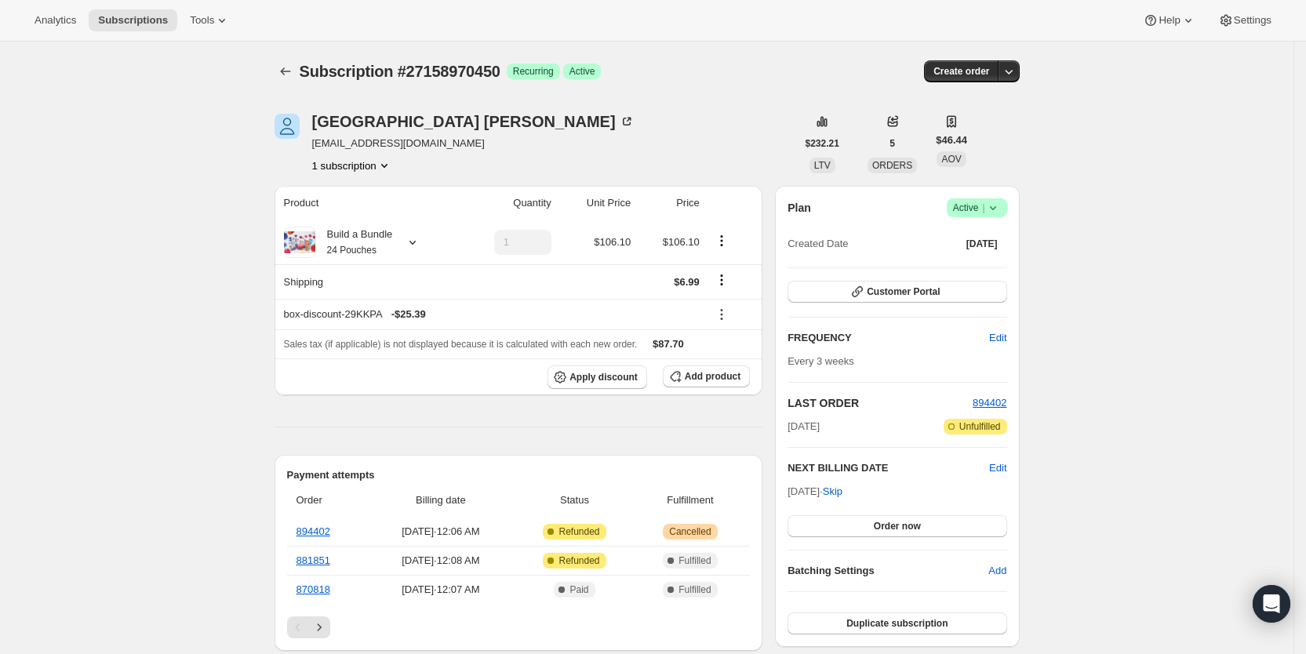
click at [999, 211] on icon at bounding box center [993, 208] width 16 height 16
click at [992, 235] on span "Pause subscription" at bounding box center [982, 239] width 86 height 12
